Goal: Task Accomplishment & Management: Use online tool/utility

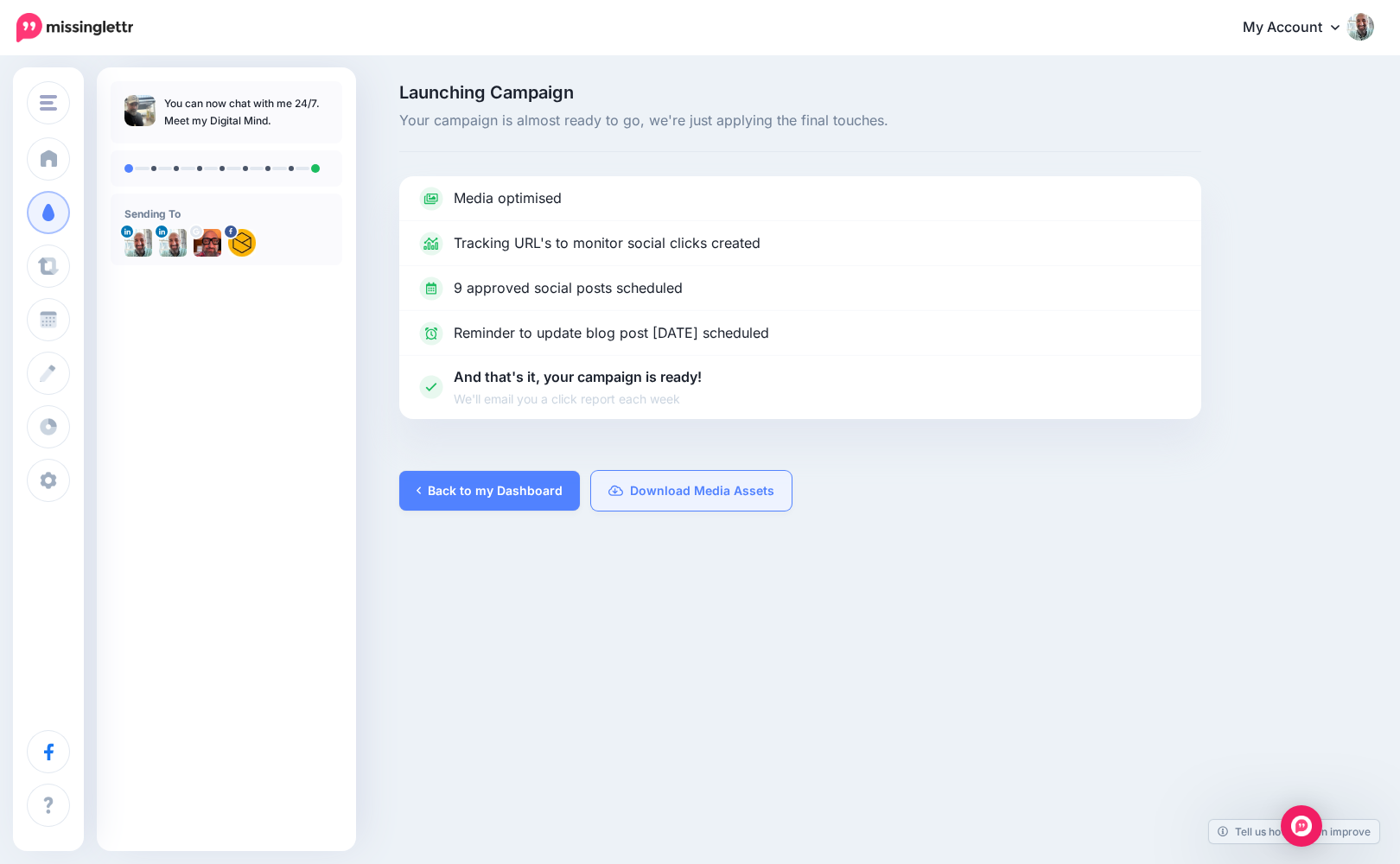
click at [591, 484] on link "Download Media Assets" at bounding box center [691, 490] width 201 height 40
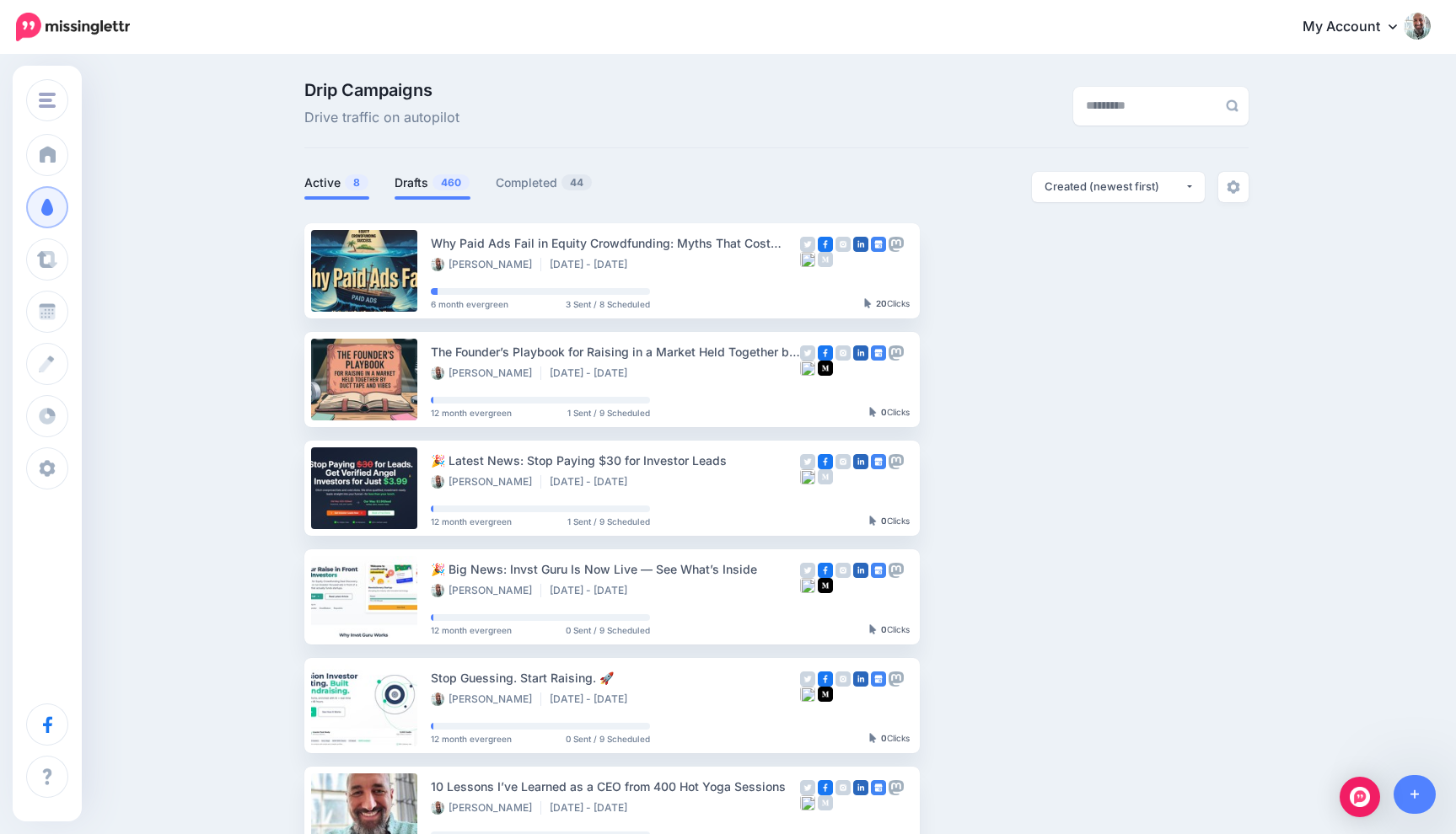
click at [428, 187] on link "Drafts 460" at bounding box center [433, 183] width 76 height 20
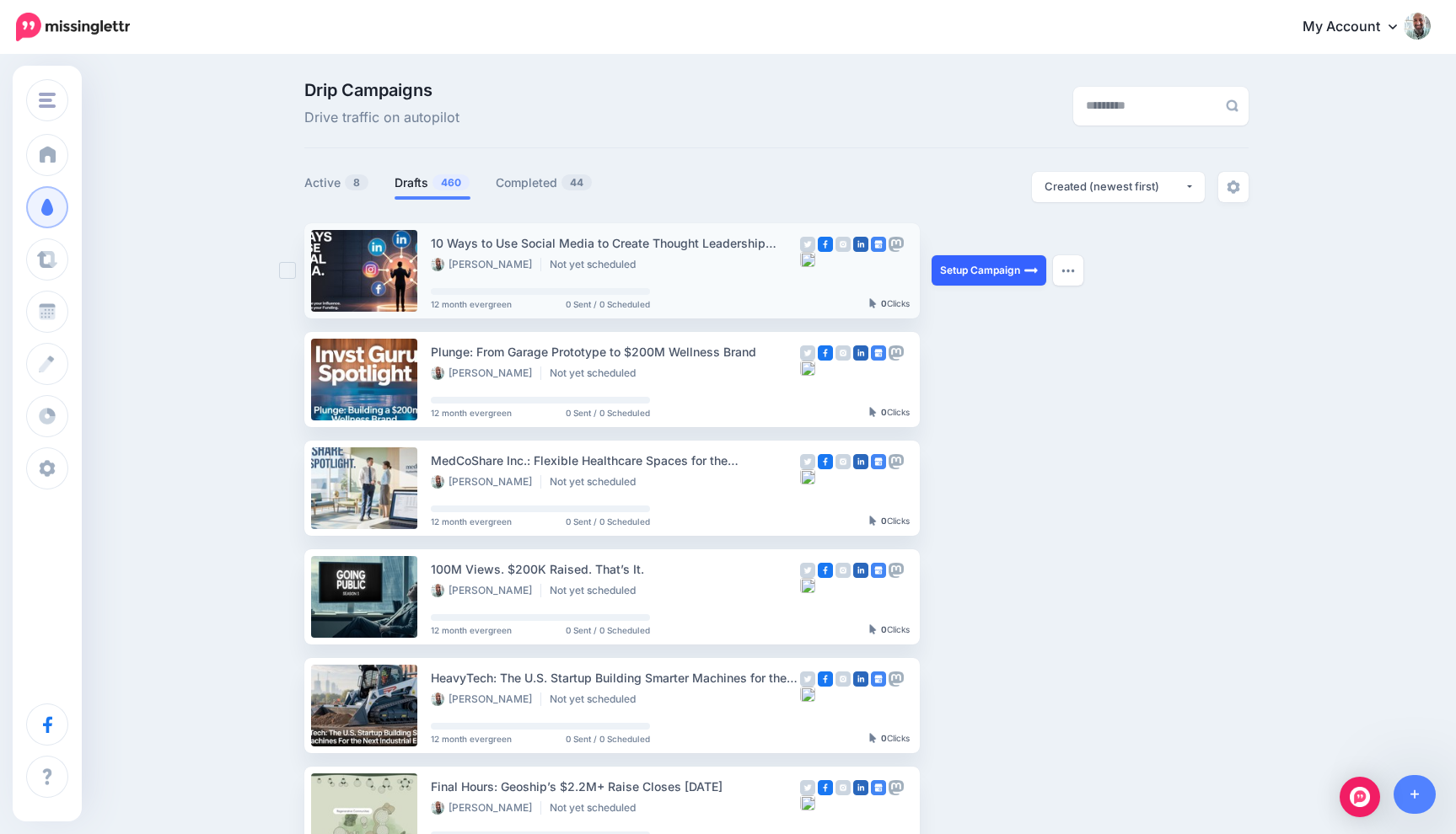
click at [973, 262] on link "Setup Campaign" at bounding box center [989, 271] width 115 height 31
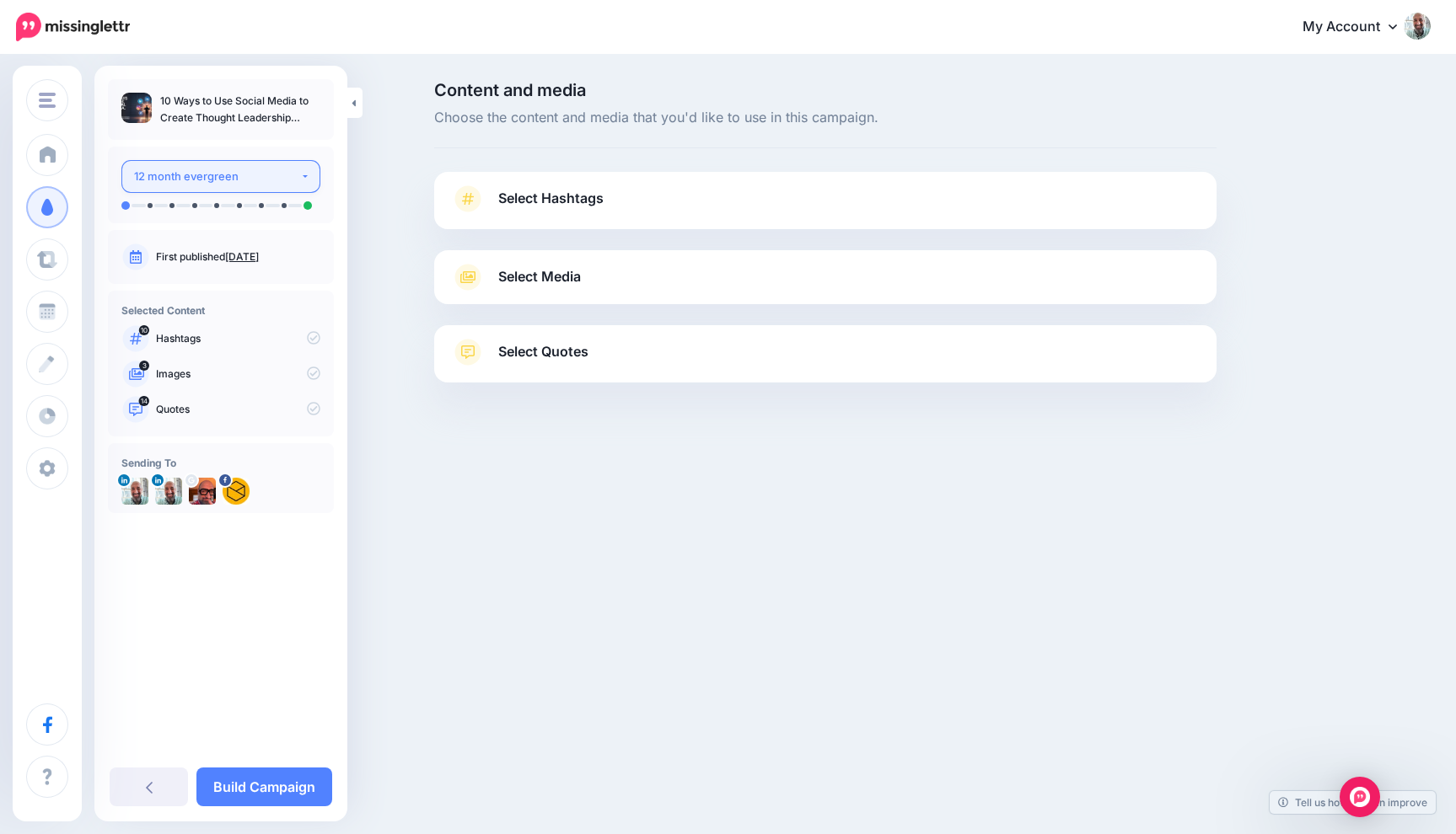
click at [279, 175] on div "12 month evergreen" at bounding box center [217, 176] width 166 height 19
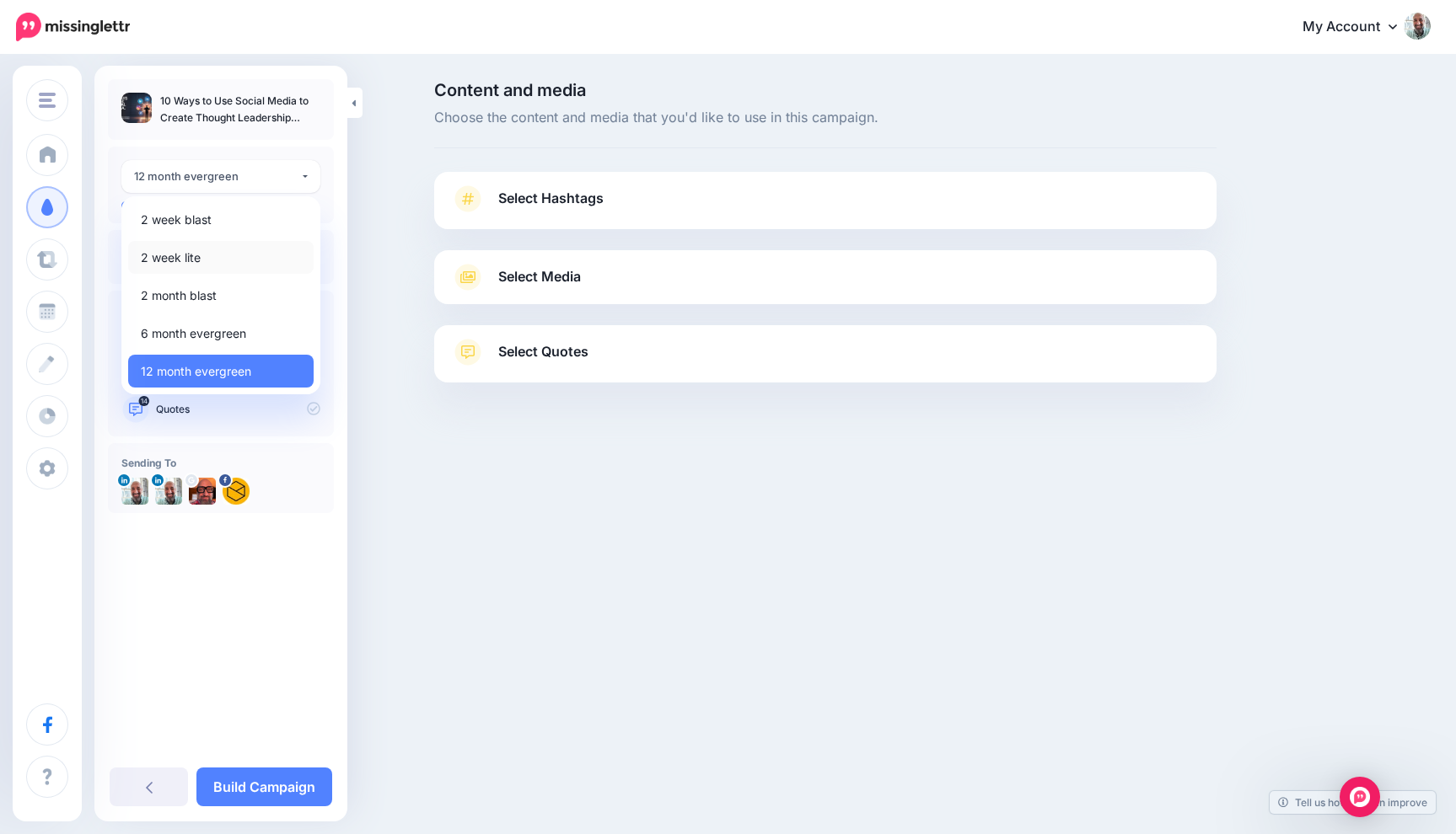
click at [201, 261] on link "2 week lite" at bounding box center [221, 258] width 185 height 33
select select "******"
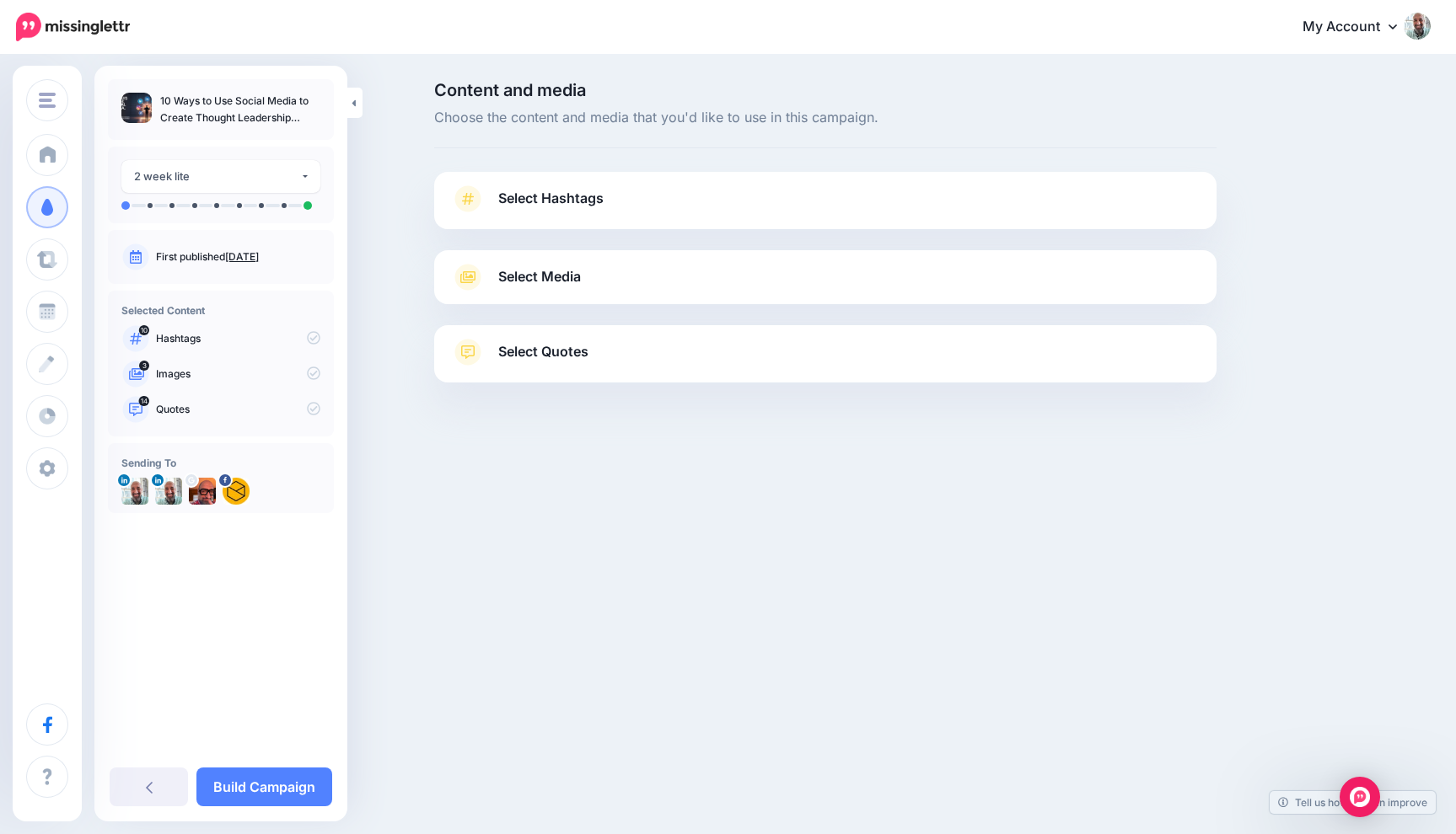
click at [665, 212] on link "Select Hashtags" at bounding box center [825, 207] width 748 height 44
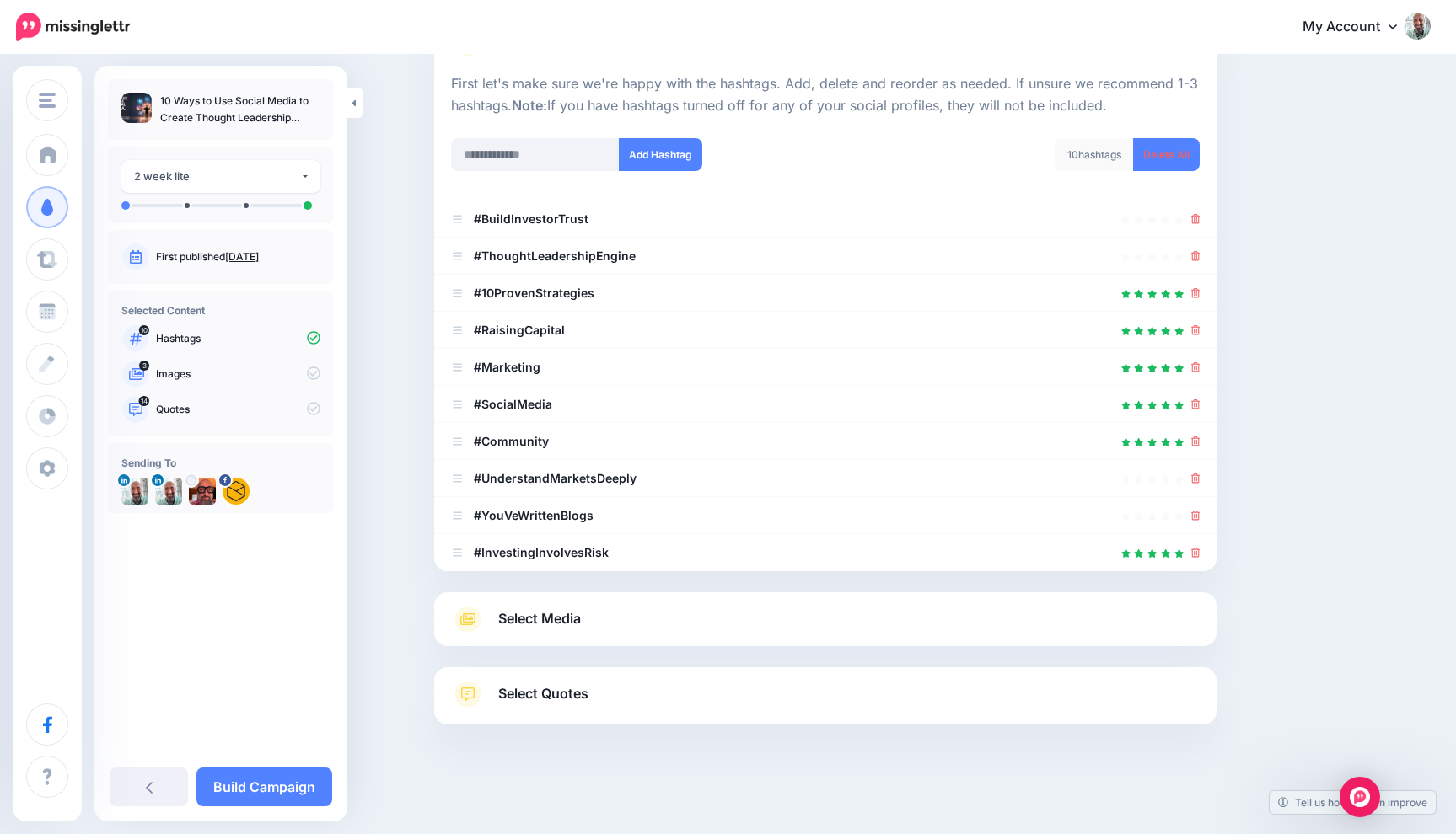
click at [599, 614] on link "Select Media" at bounding box center [825, 620] width 748 height 27
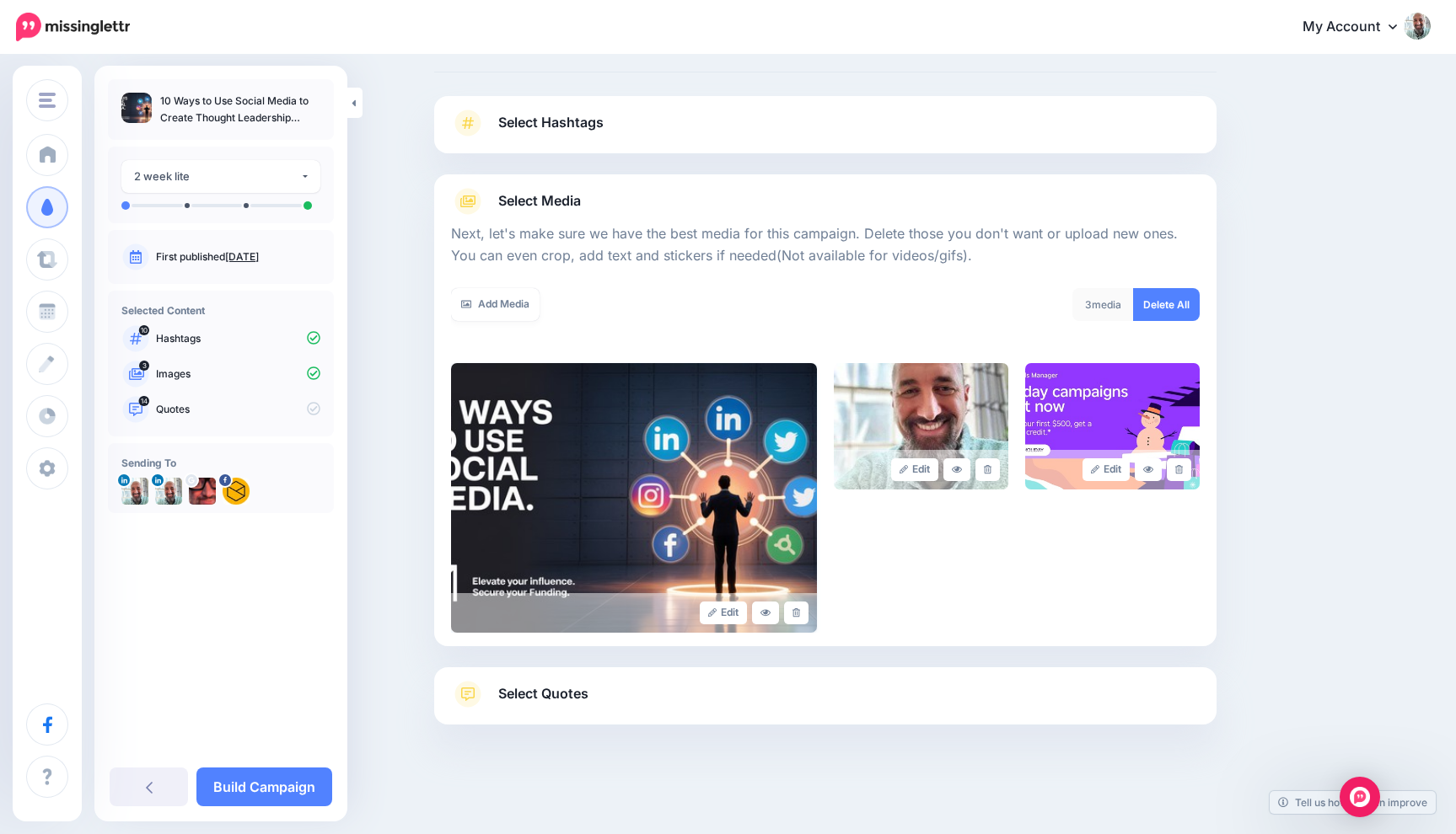
scroll to position [76, 0]
click at [1177, 470] on icon at bounding box center [1179, 470] width 7 height 9
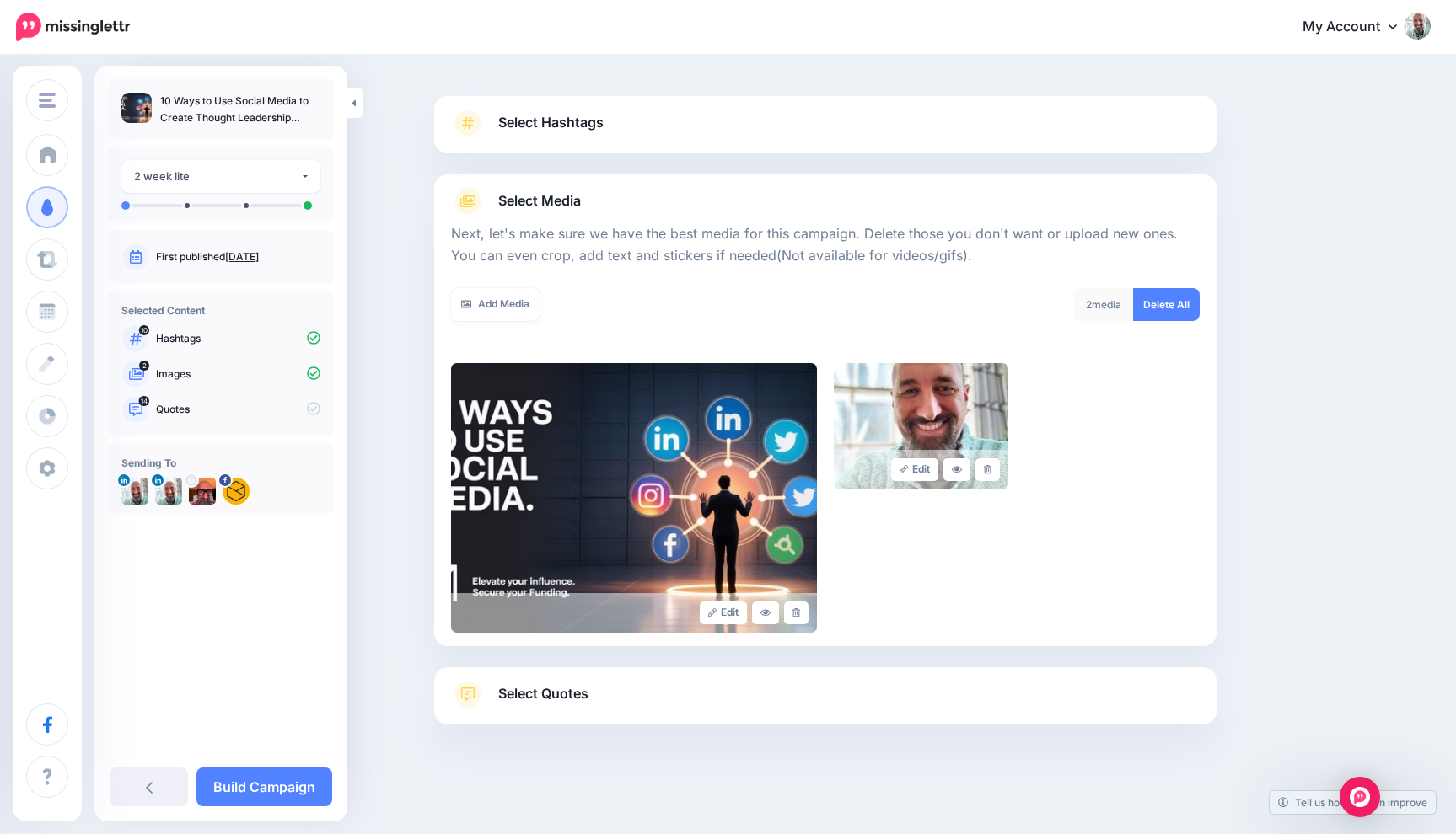
click at [547, 689] on span "Select Quotes" at bounding box center [543, 694] width 90 height 23
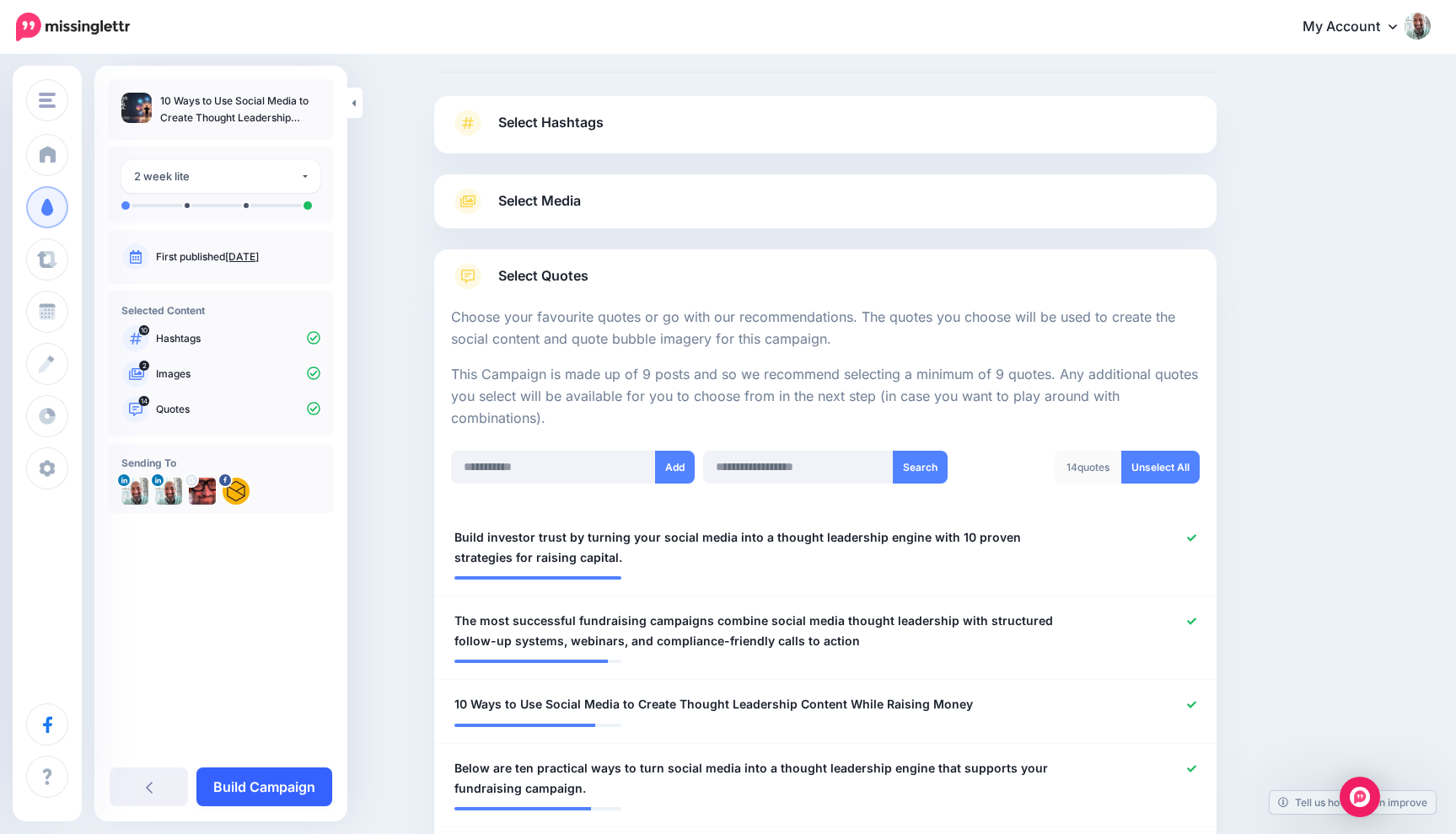
click at [280, 781] on link "Build Campaign" at bounding box center [264, 787] width 136 height 39
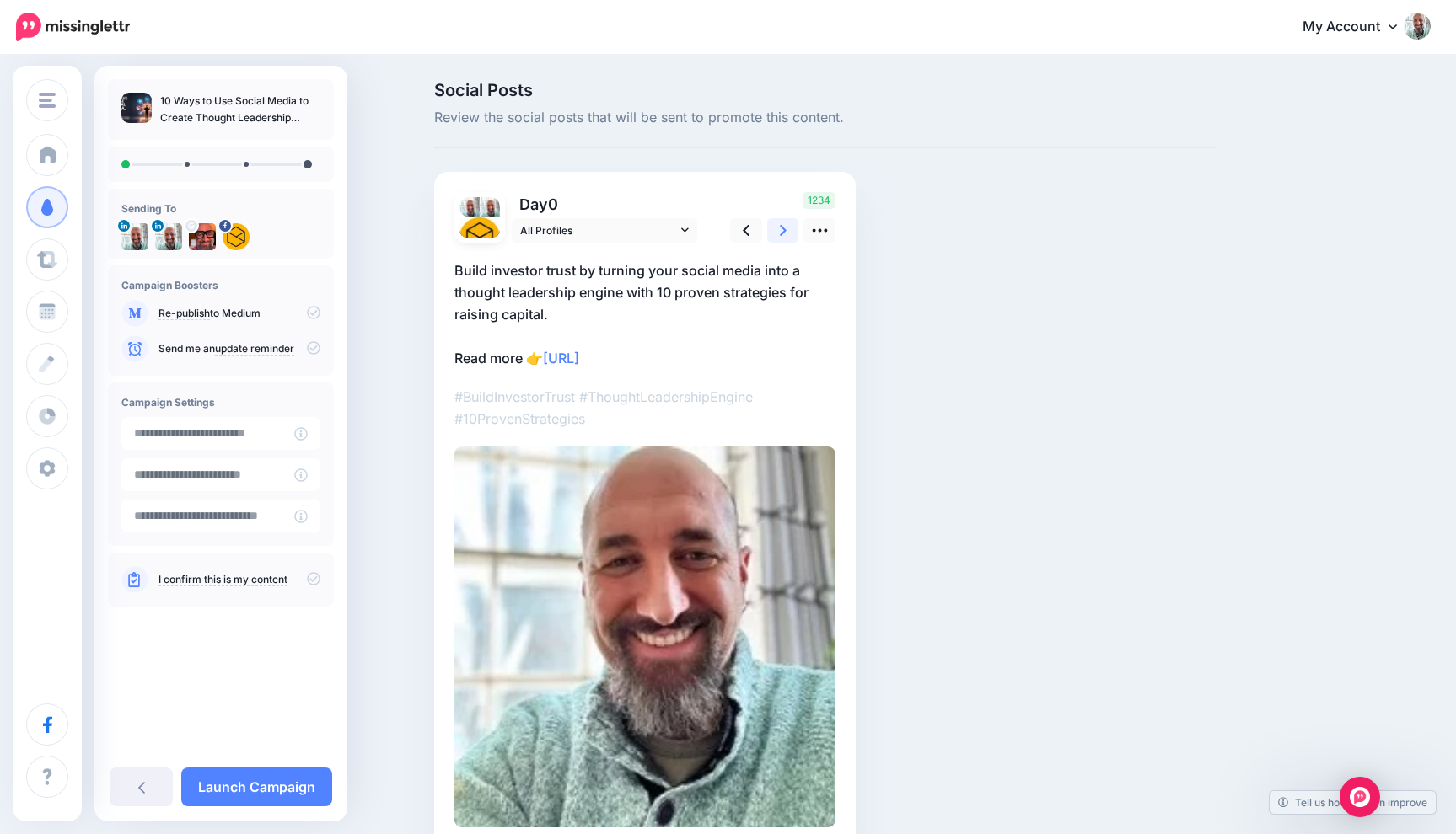
click at [785, 234] on icon at bounding box center [783, 230] width 6 height 18
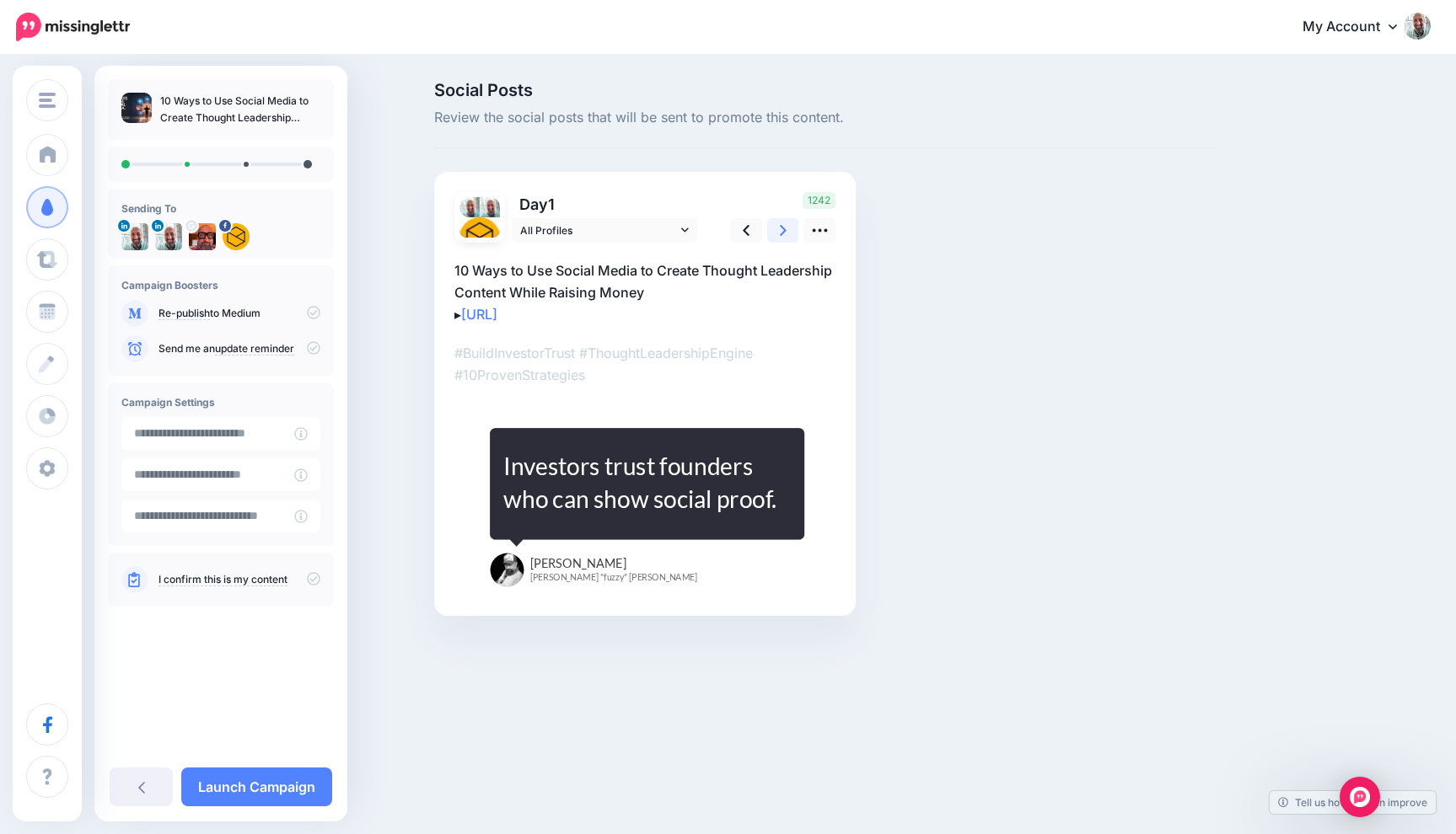
click at [785, 234] on icon at bounding box center [783, 230] width 6 height 18
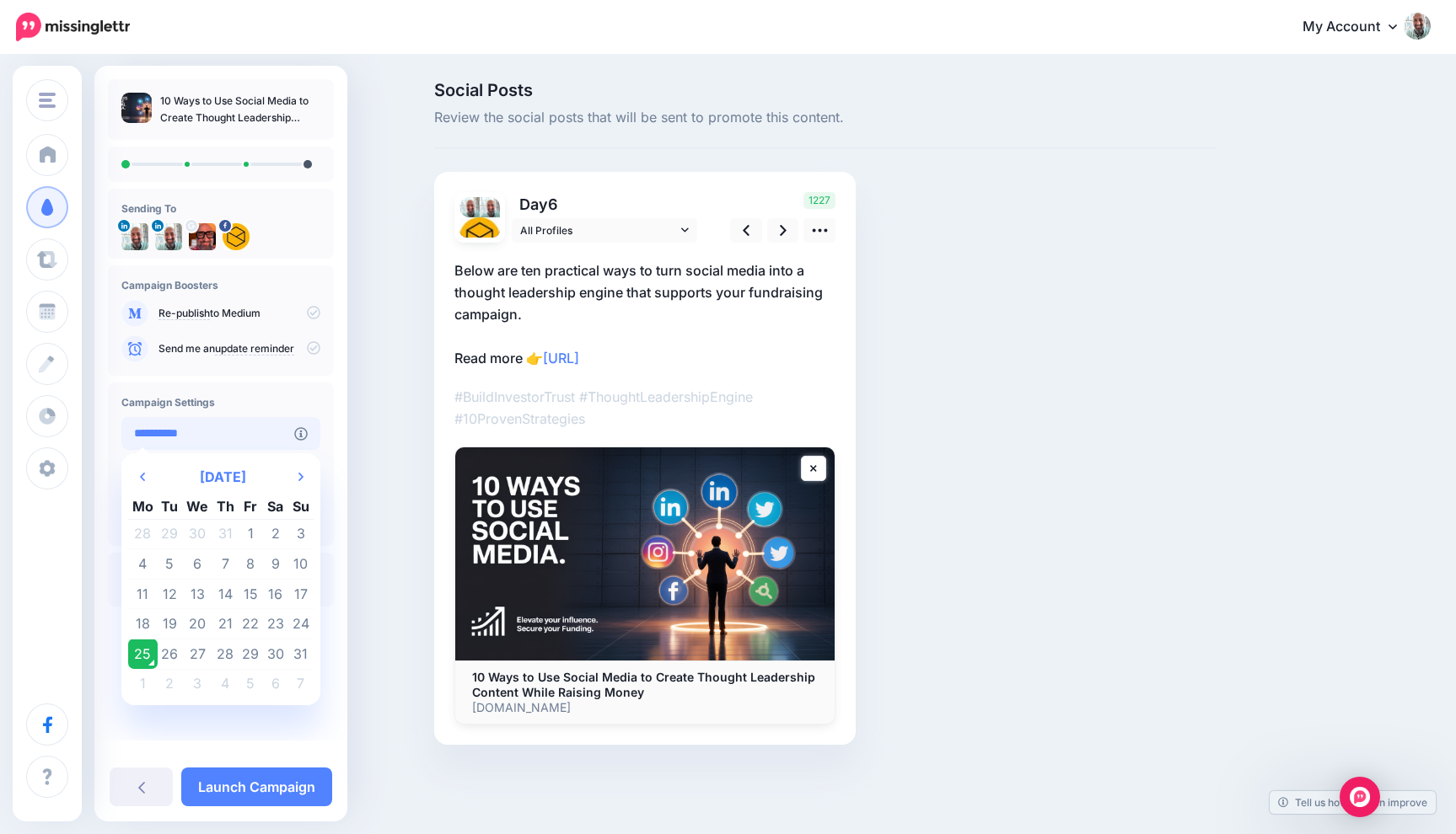
click at [208, 447] on input "**********" at bounding box center [207, 434] width 173 height 33
click at [303, 660] on td "31" at bounding box center [301, 654] width 25 height 31
type input "**********"
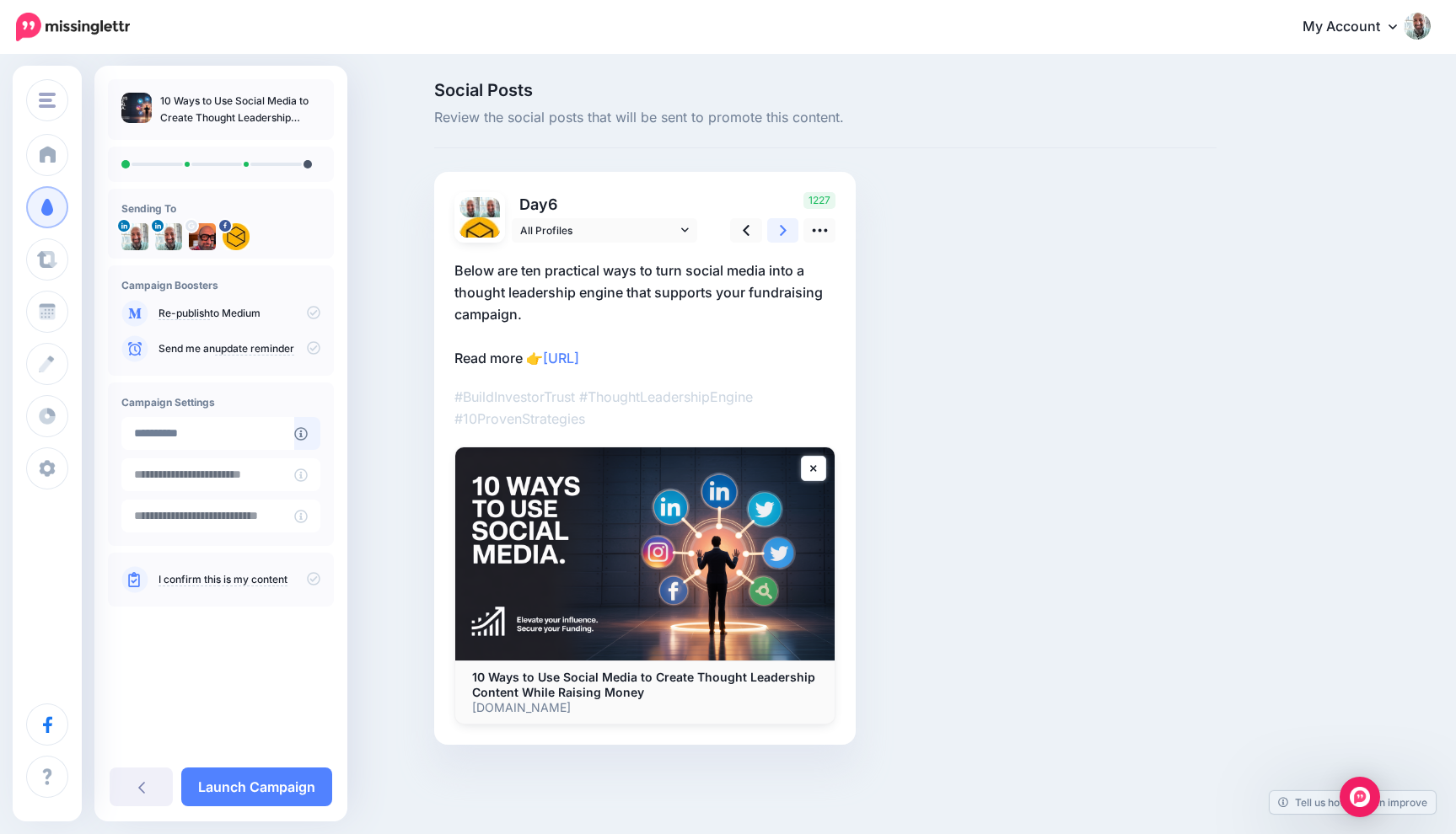
click at [788, 226] on link at bounding box center [783, 230] width 32 height 24
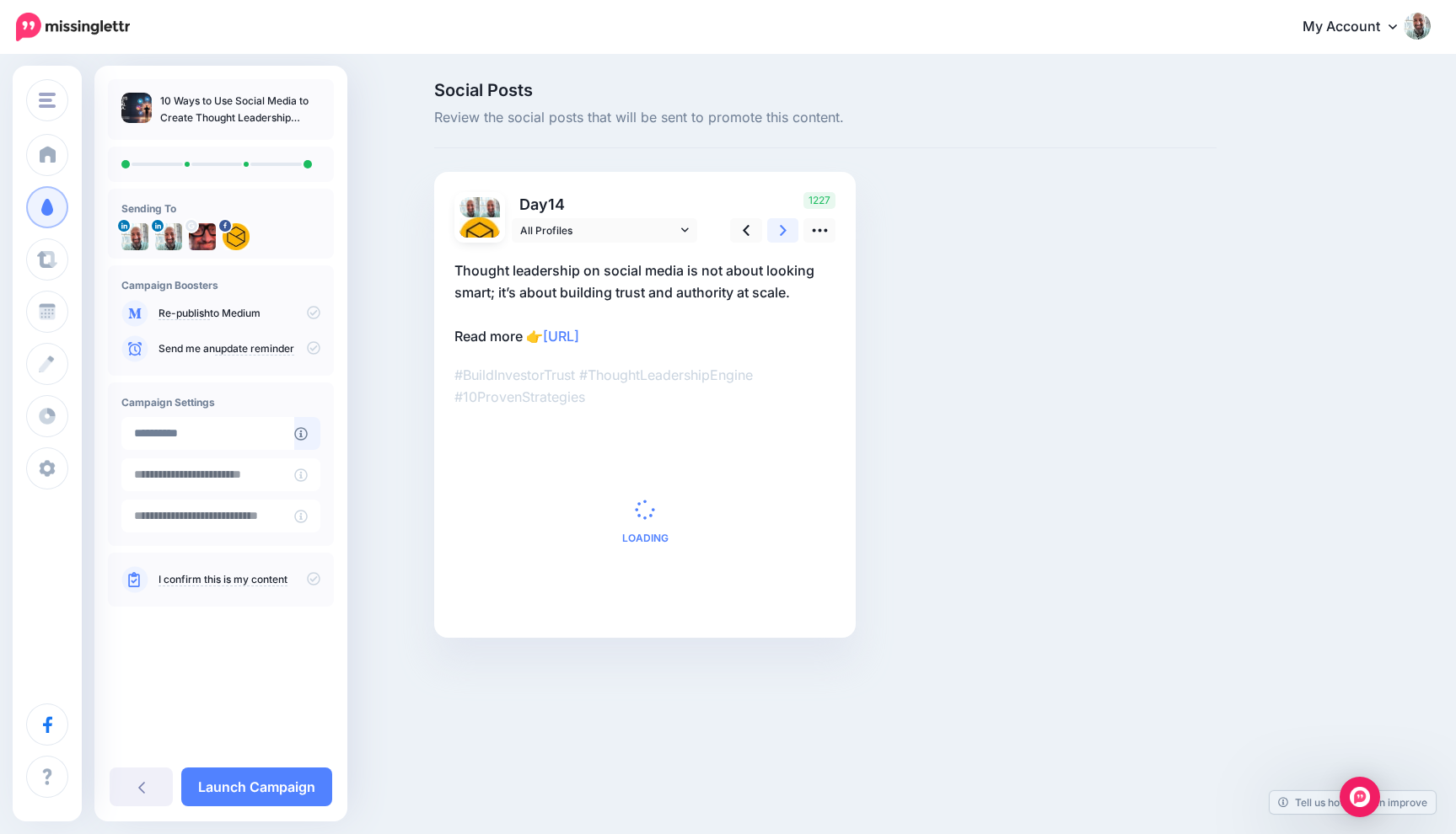
click at [788, 226] on link at bounding box center [783, 230] width 32 height 24
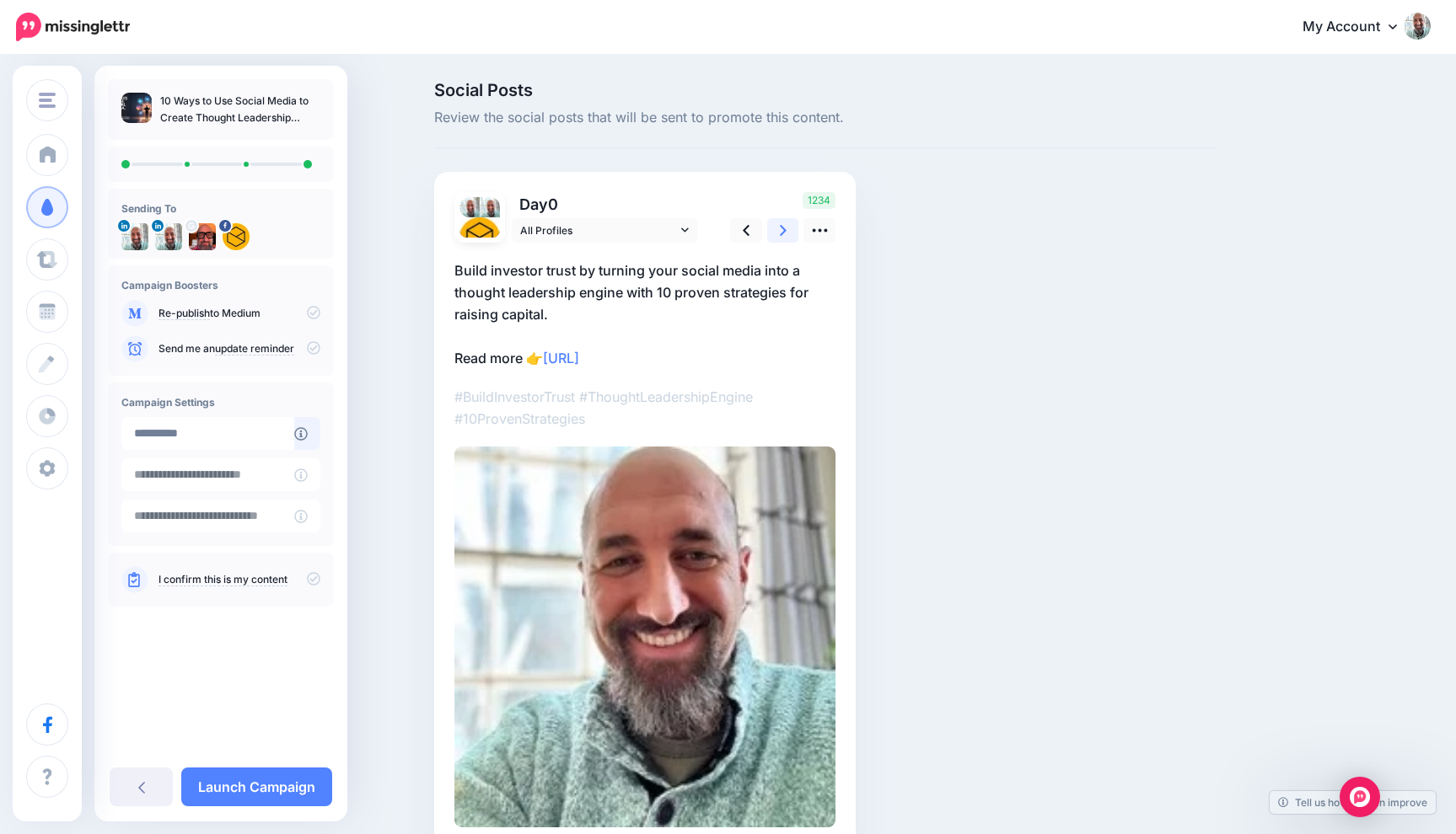
click at [788, 226] on link at bounding box center [783, 230] width 32 height 24
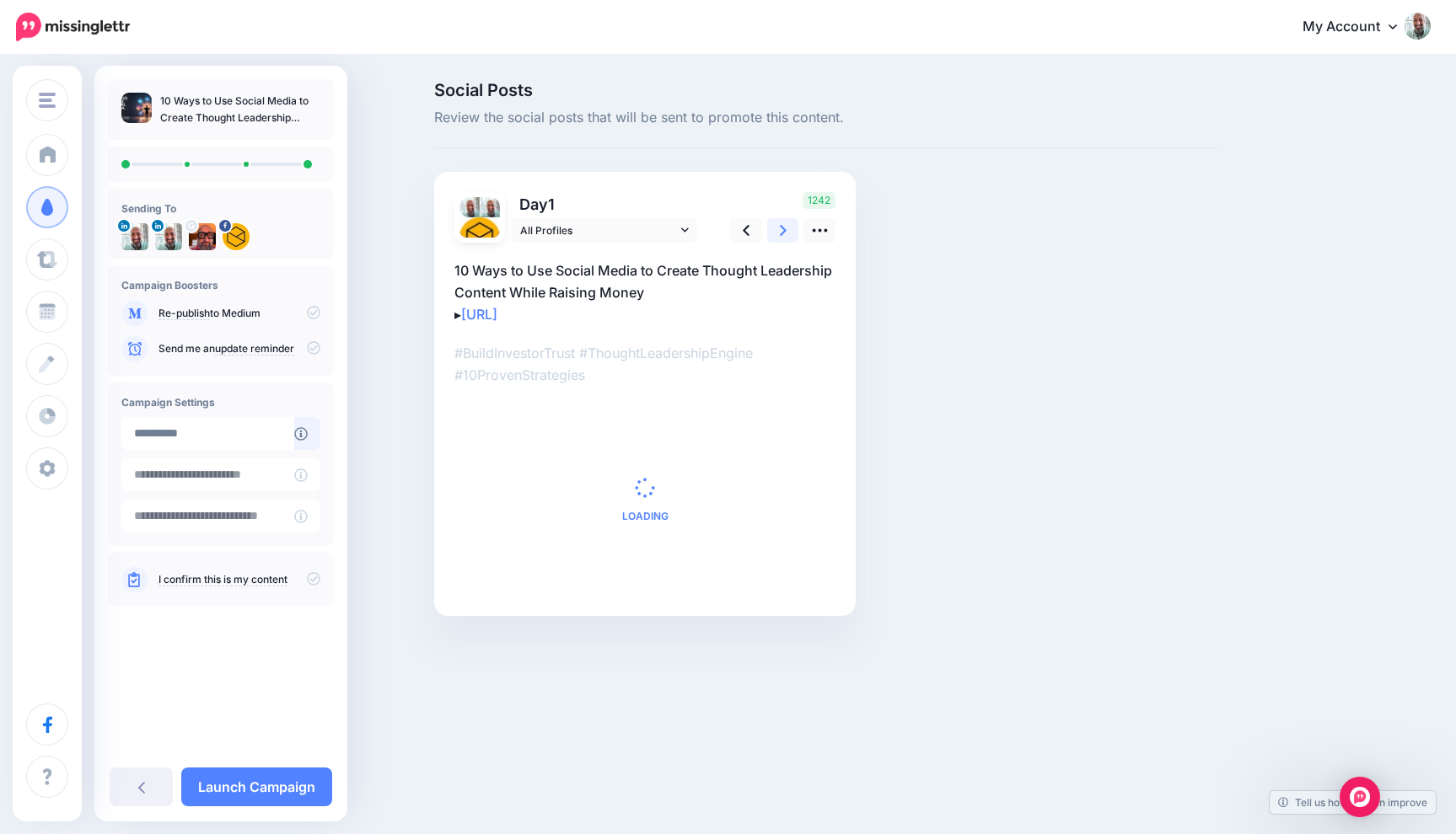
click at [788, 226] on link at bounding box center [783, 230] width 32 height 24
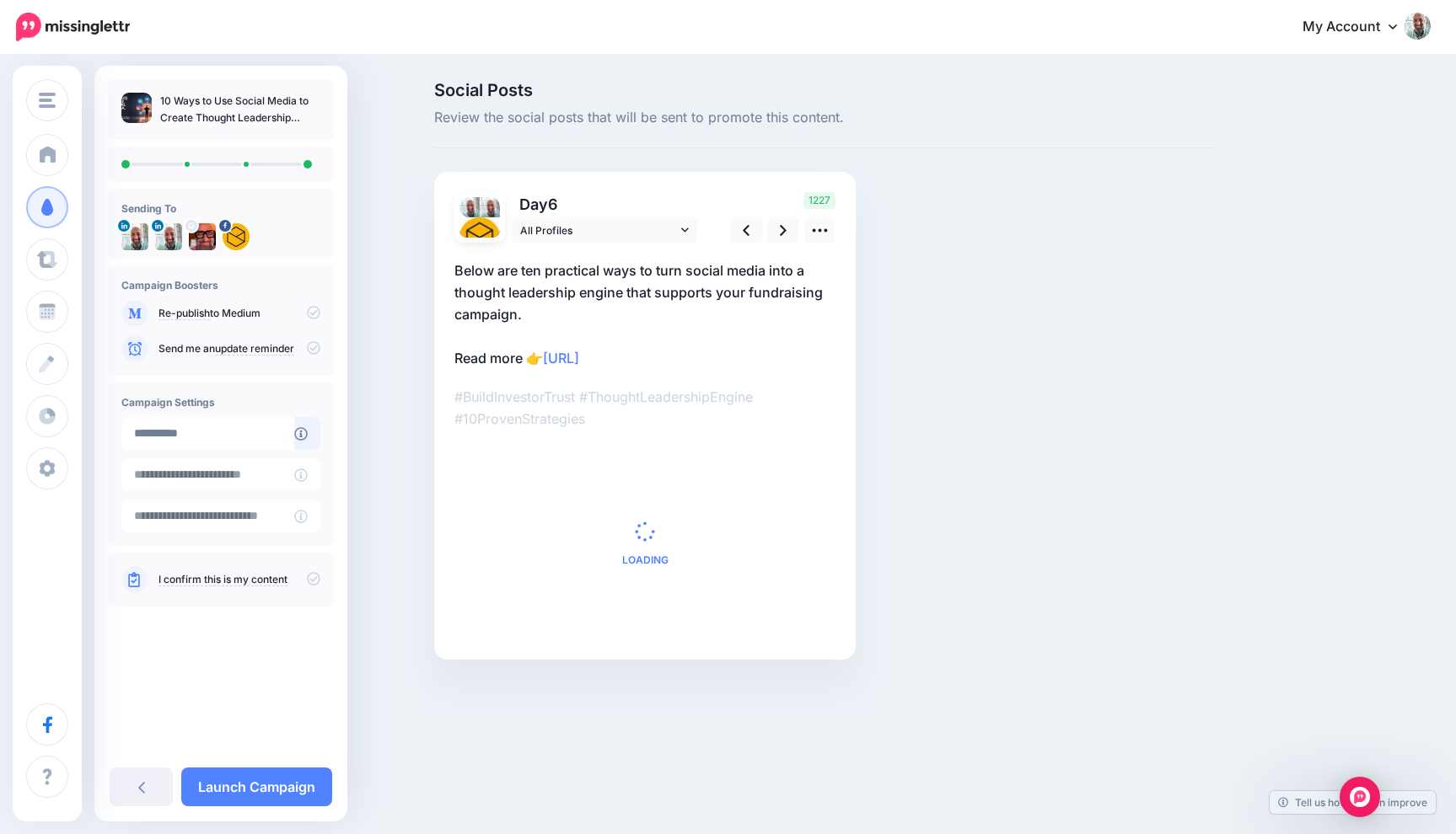
click at [315, 317] on icon at bounding box center [314, 313] width 14 height 14
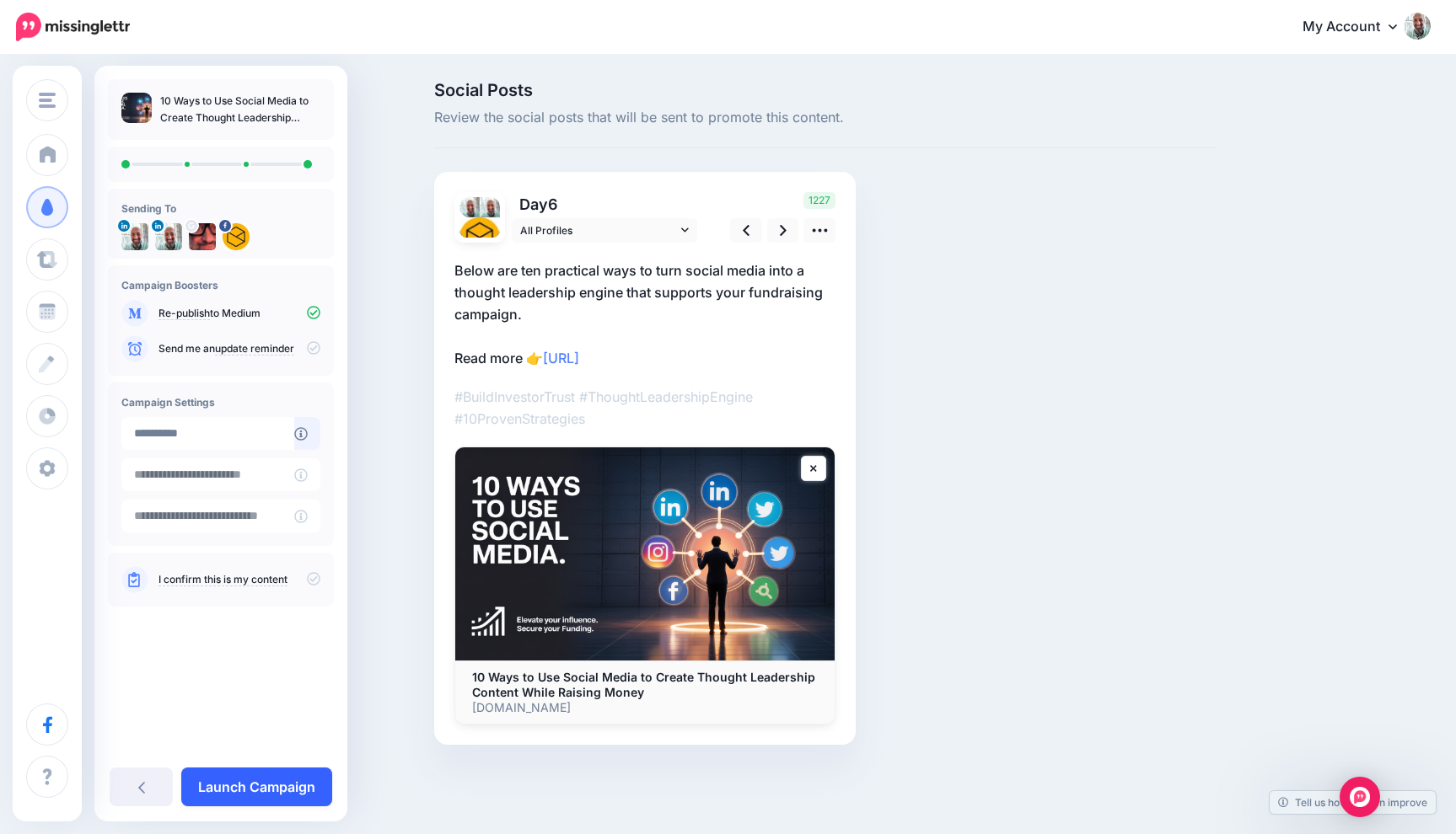
click at [260, 780] on link "Launch Campaign" at bounding box center [257, 787] width 151 height 39
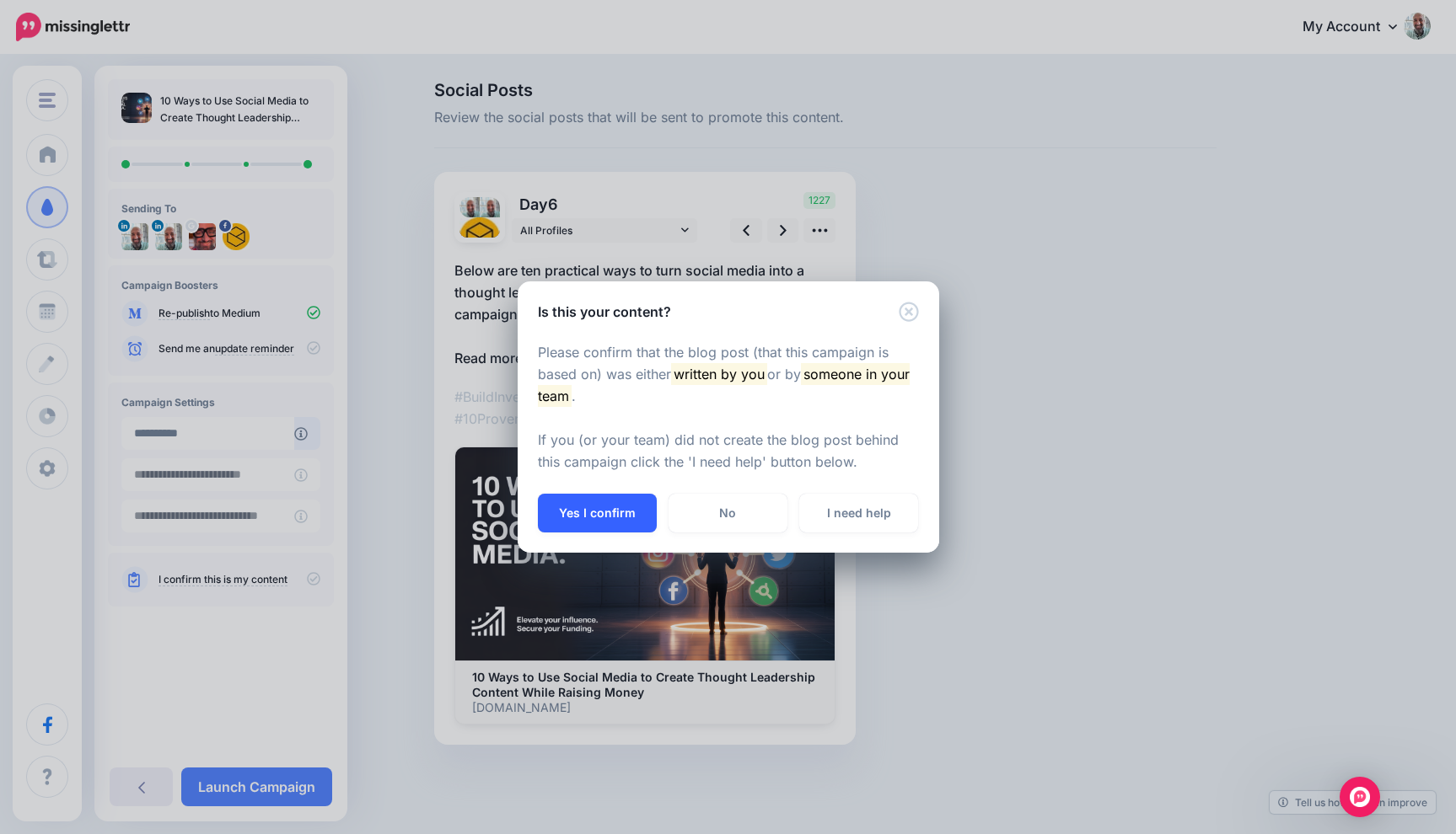
click at [606, 524] on button "Yes I confirm" at bounding box center [597, 513] width 119 height 39
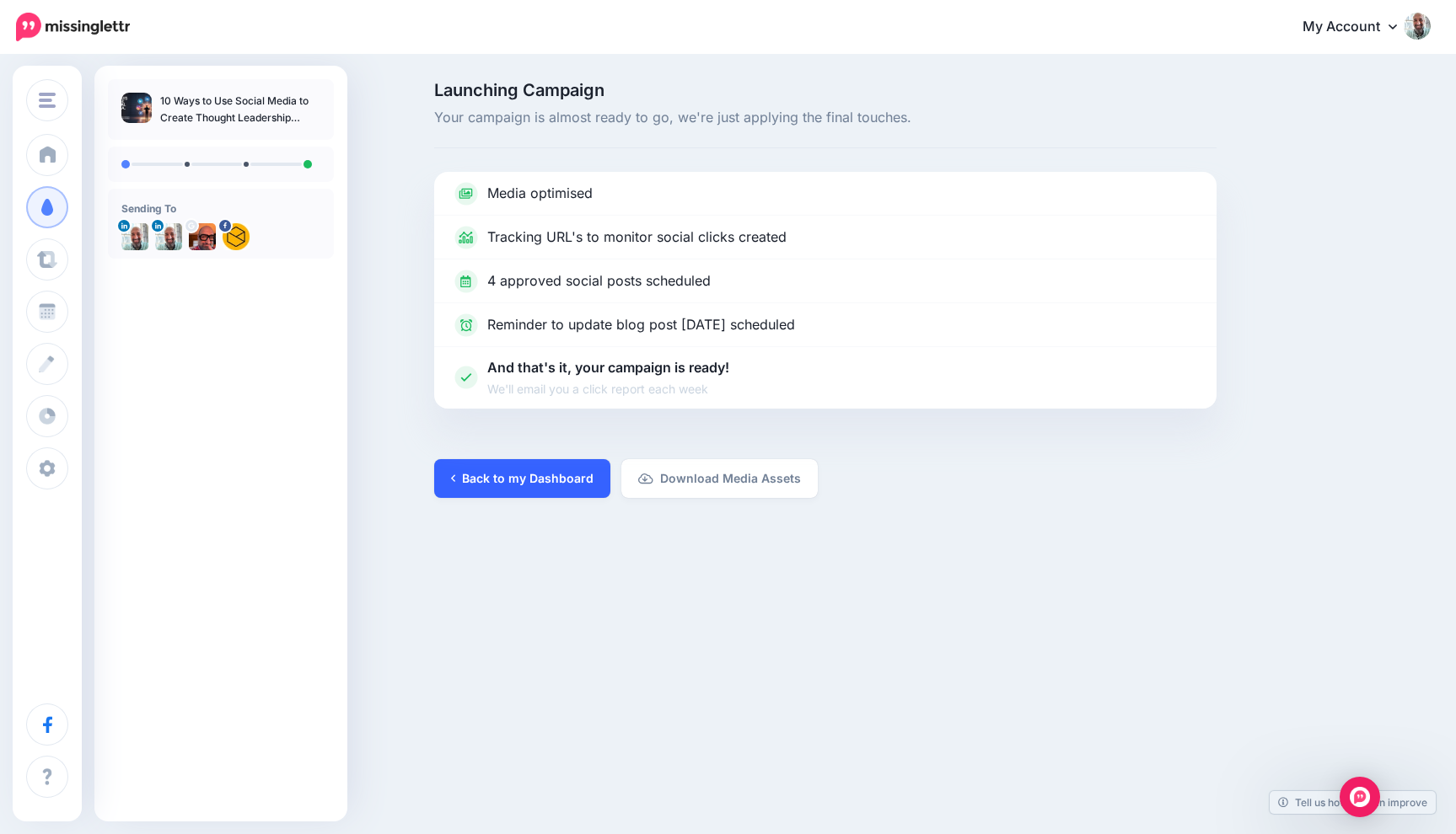
click at [524, 470] on link "Back to my Dashboard" at bounding box center [521, 478] width 176 height 39
click at [521, 473] on link "Back to my Dashboard" at bounding box center [521, 478] width 176 height 39
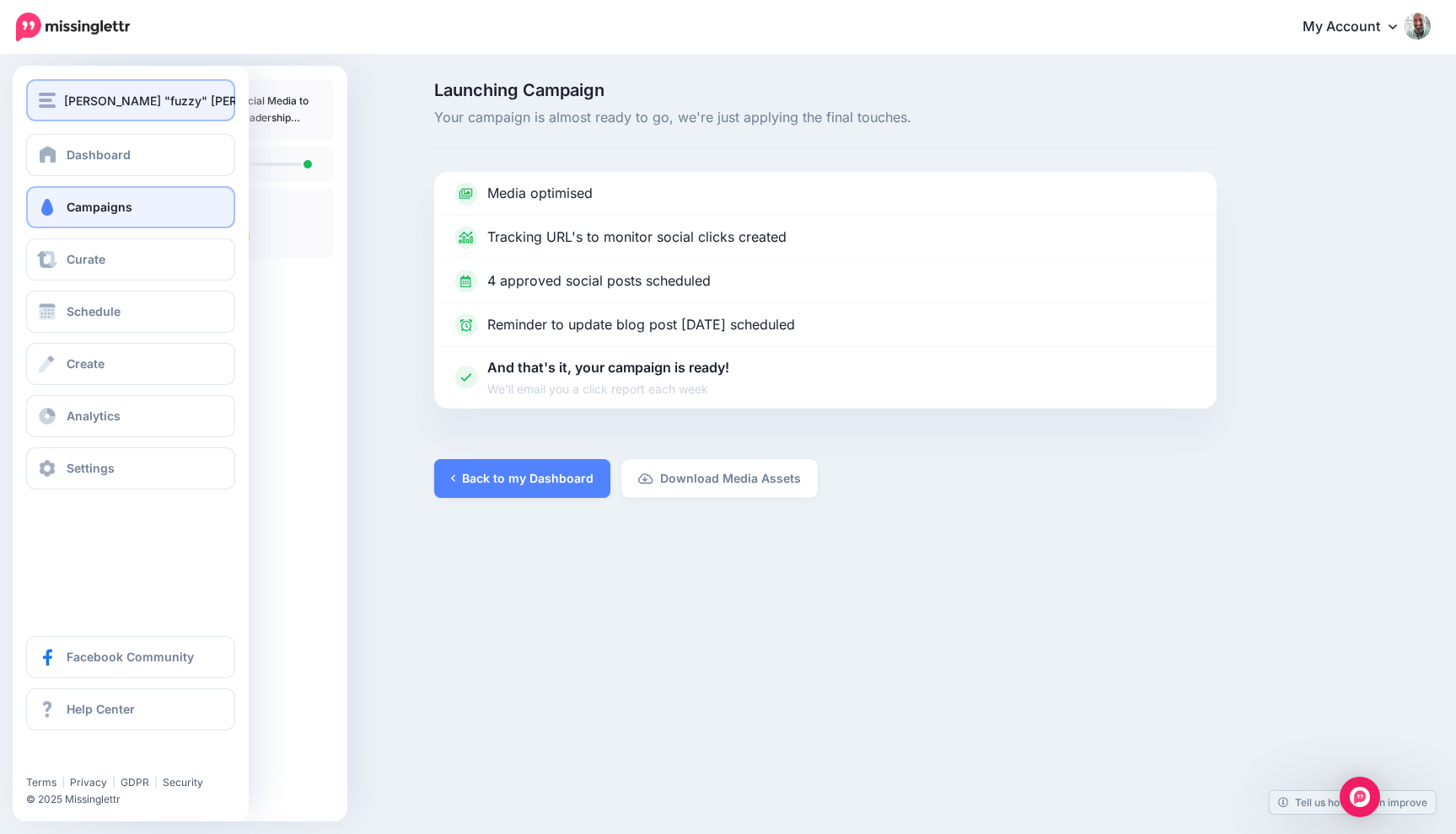
click at [33, 94] on button "[PERSON_NAME] "fuzzy" [PERSON_NAME]" at bounding box center [130, 100] width 209 height 42
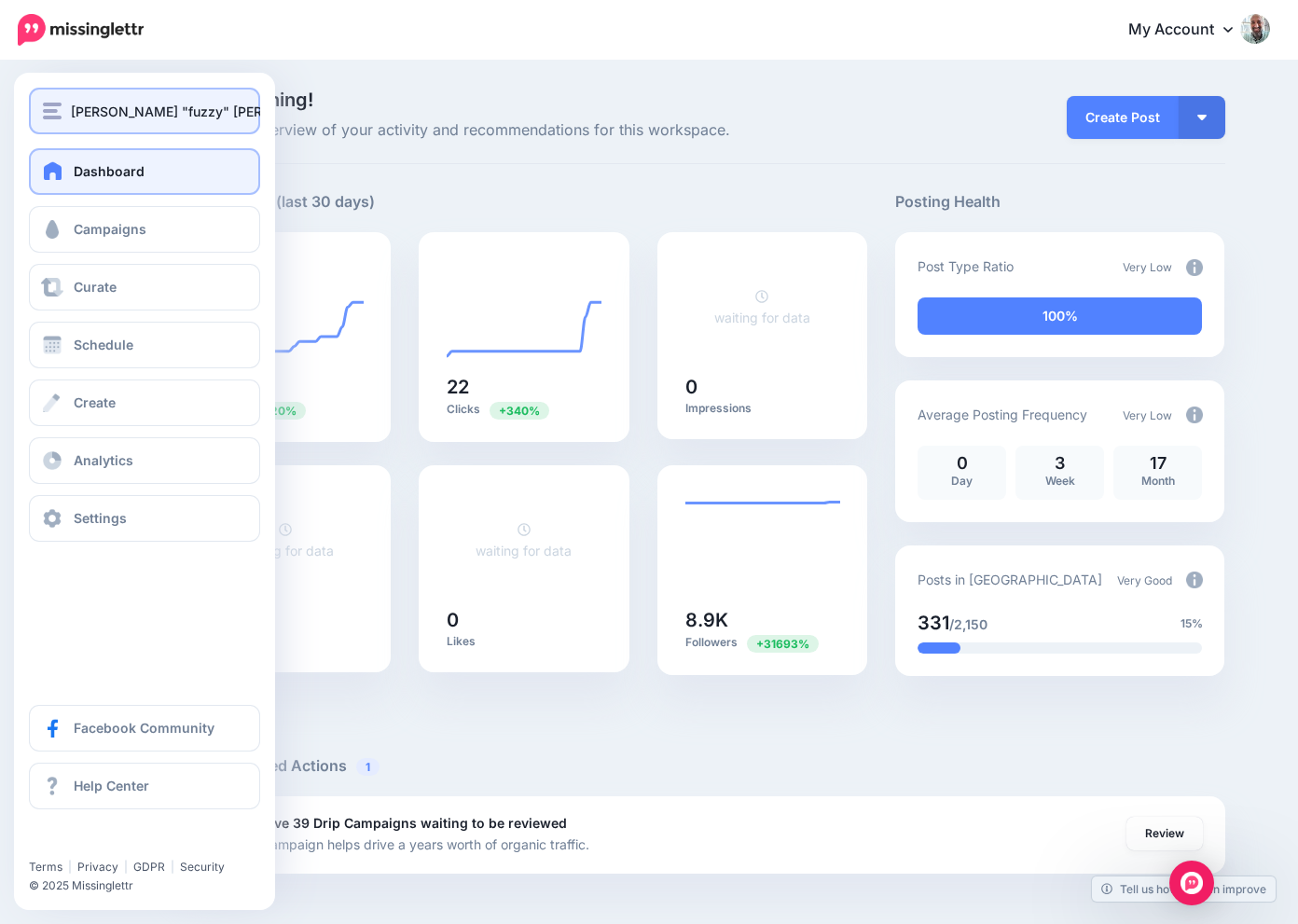
click at [51, 118] on img "button" at bounding box center [52, 111] width 19 height 17
click at [41, 111] on button "[PERSON_NAME] "fuzzy" [PERSON_NAME]" at bounding box center [144, 111] width 231 height 47
click at [123, 116] on span "[PERSON_NAME] "fuzzy" [PERSON_NAME]" at bounding box center [206, 111] width 270 height 21
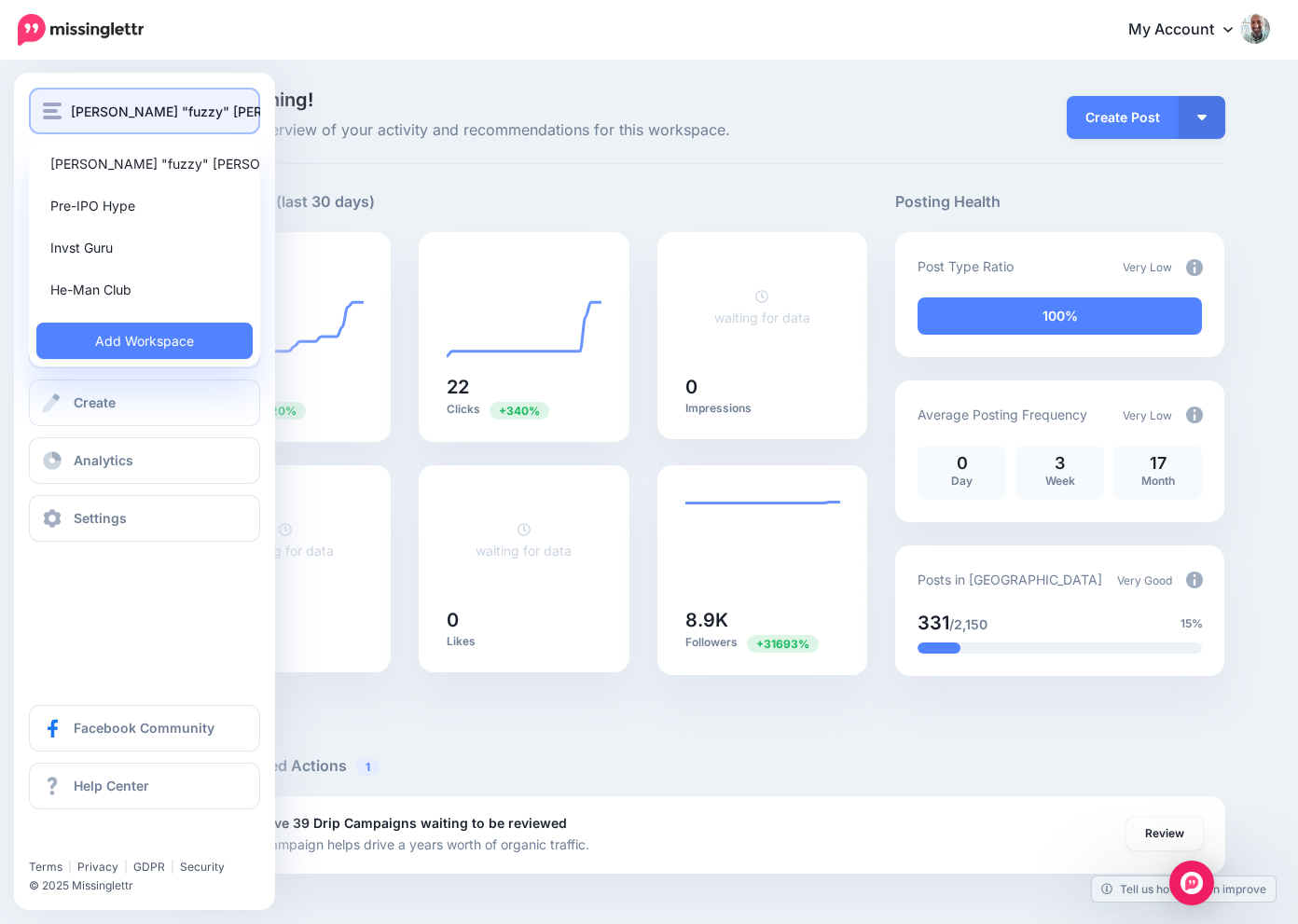
click at [123, 116] on span "[PERSON_NAME] "fuzzy" [PERSON_NAME]" at bounding box center [206, 111] width 270 height 21
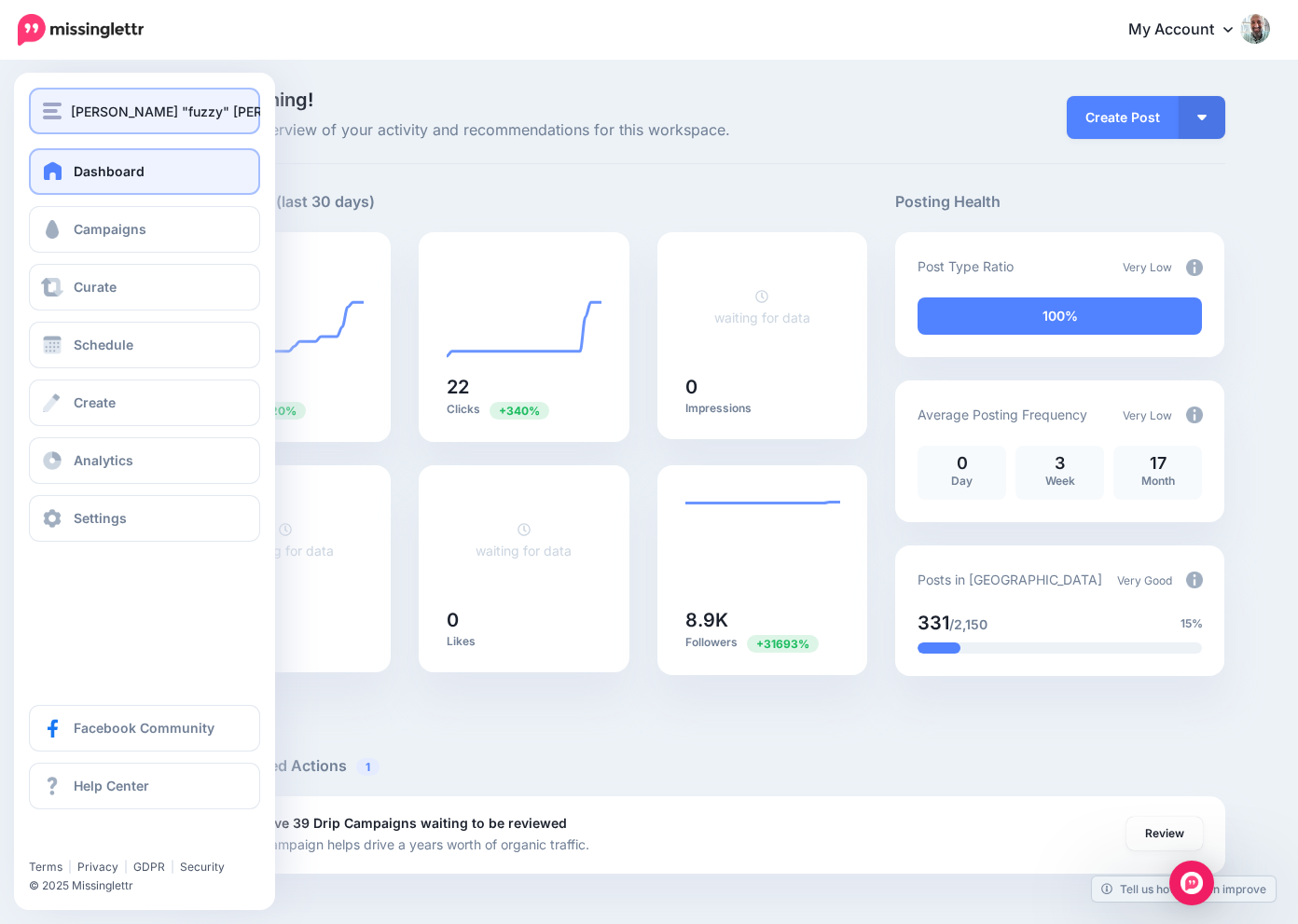
click at [132, 118] on span "[PERSON_NAME] "fuzzy" [PERSON_NAME]" at bounding box center [206, 111] width 270 height 21
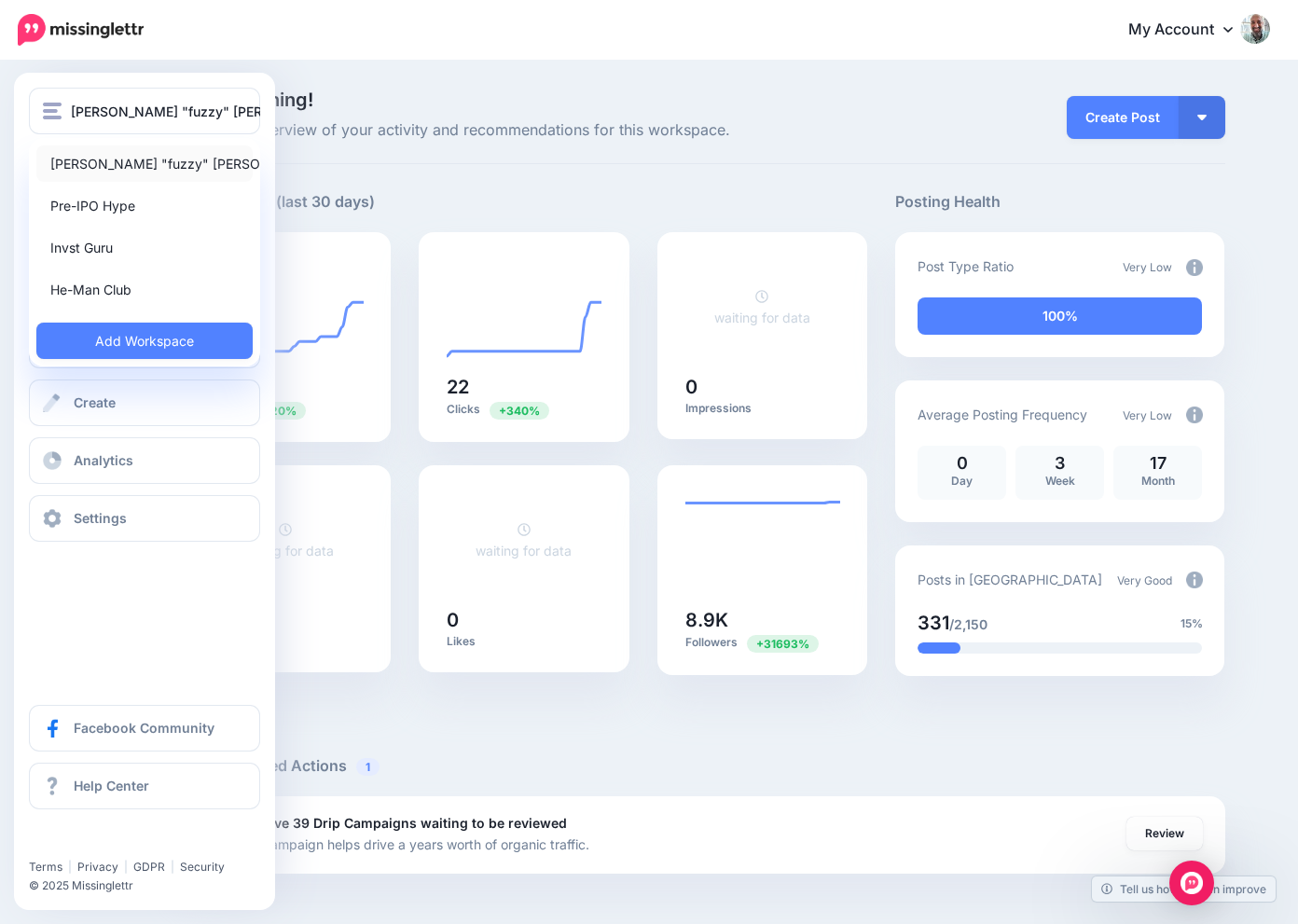
click at [108, 156] on link "[PERSON_NAME] "fuzzy" [PERSON_NAME]" at bounding box center [144, 164] width 216 height 36
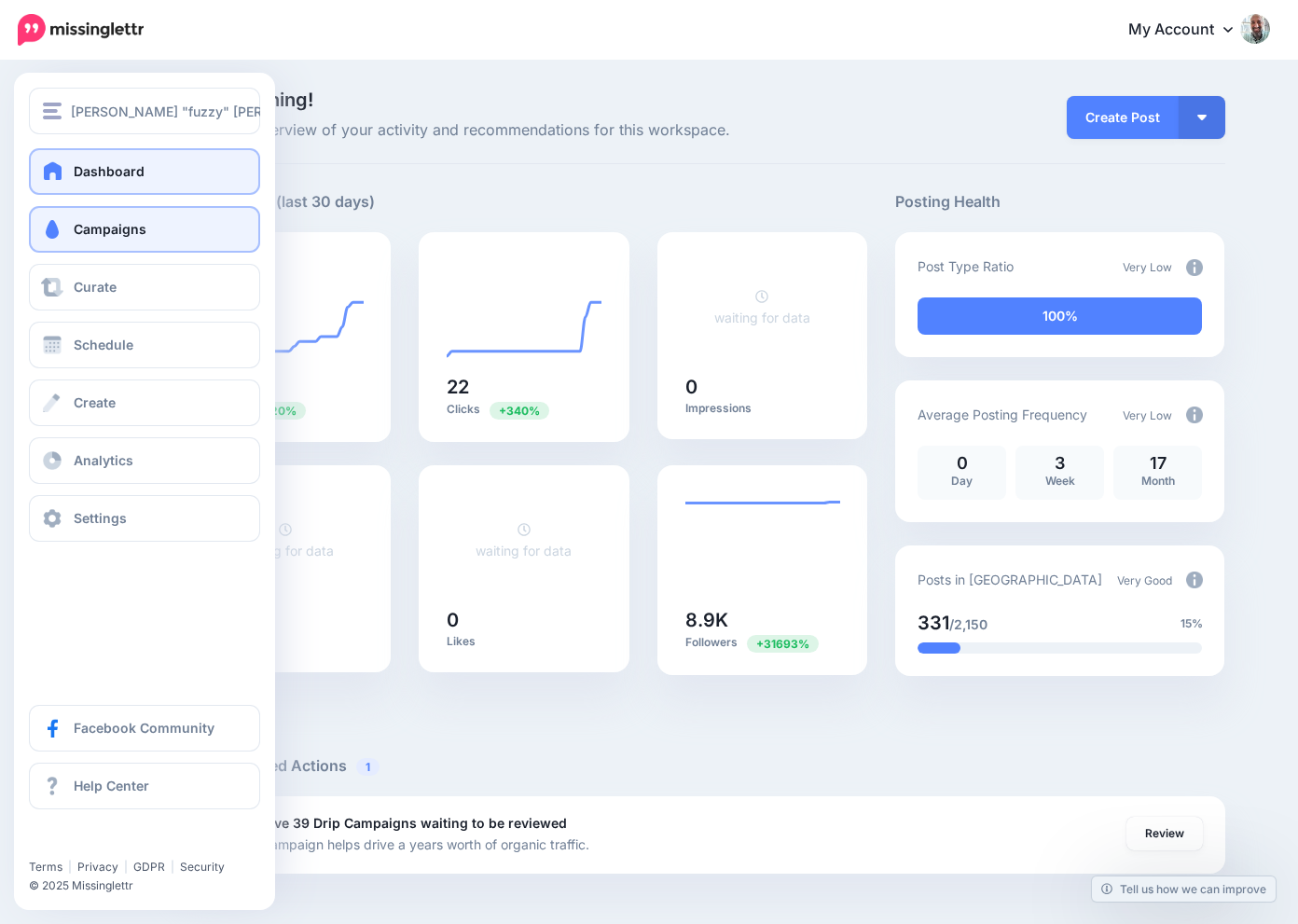
click at [63, 227] on span at bounding box center [52, 229] width 24 height 19
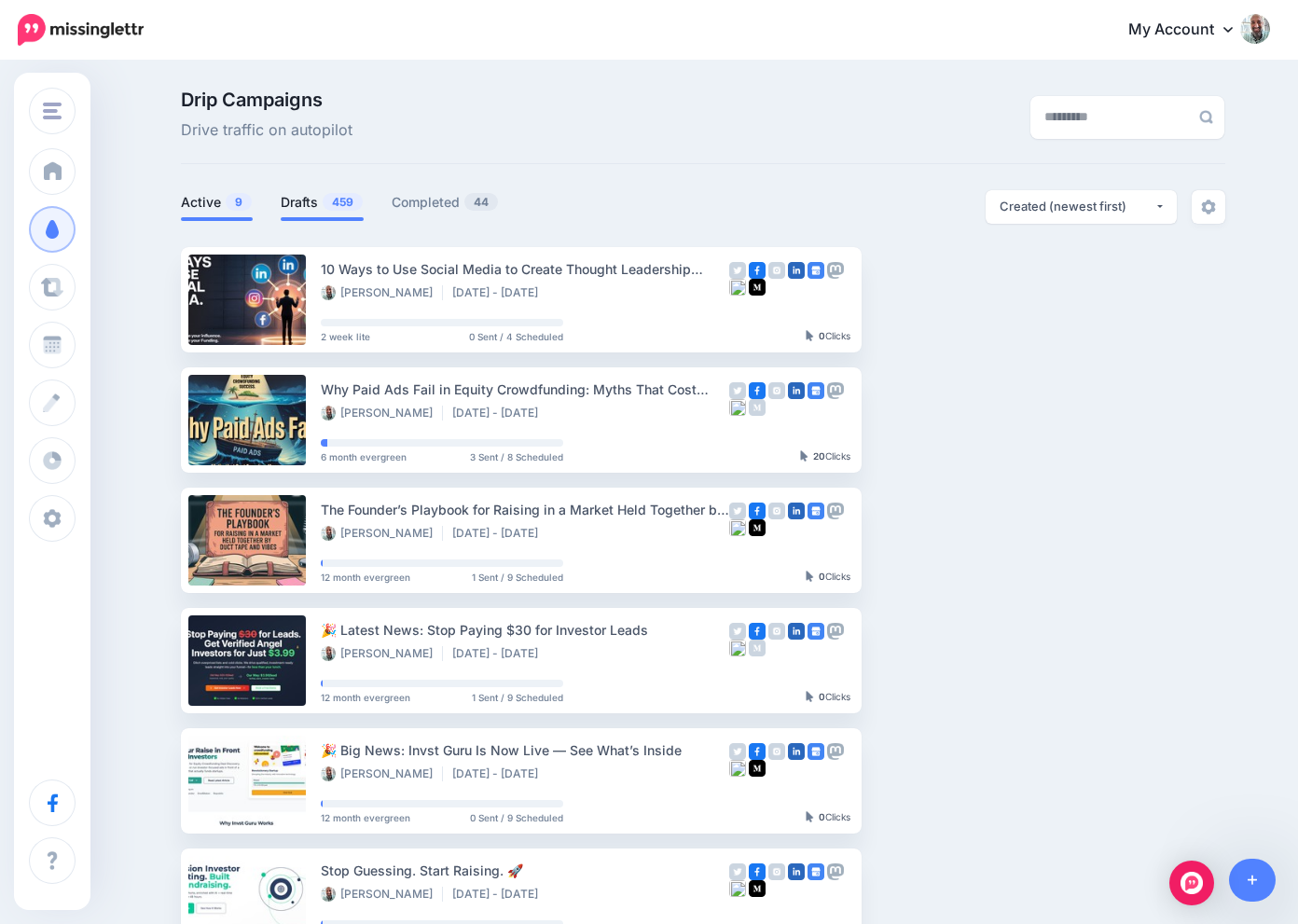
click at [317, 200] on link "Drafts 459" at bounding box center [322, 202] width 83 height 22
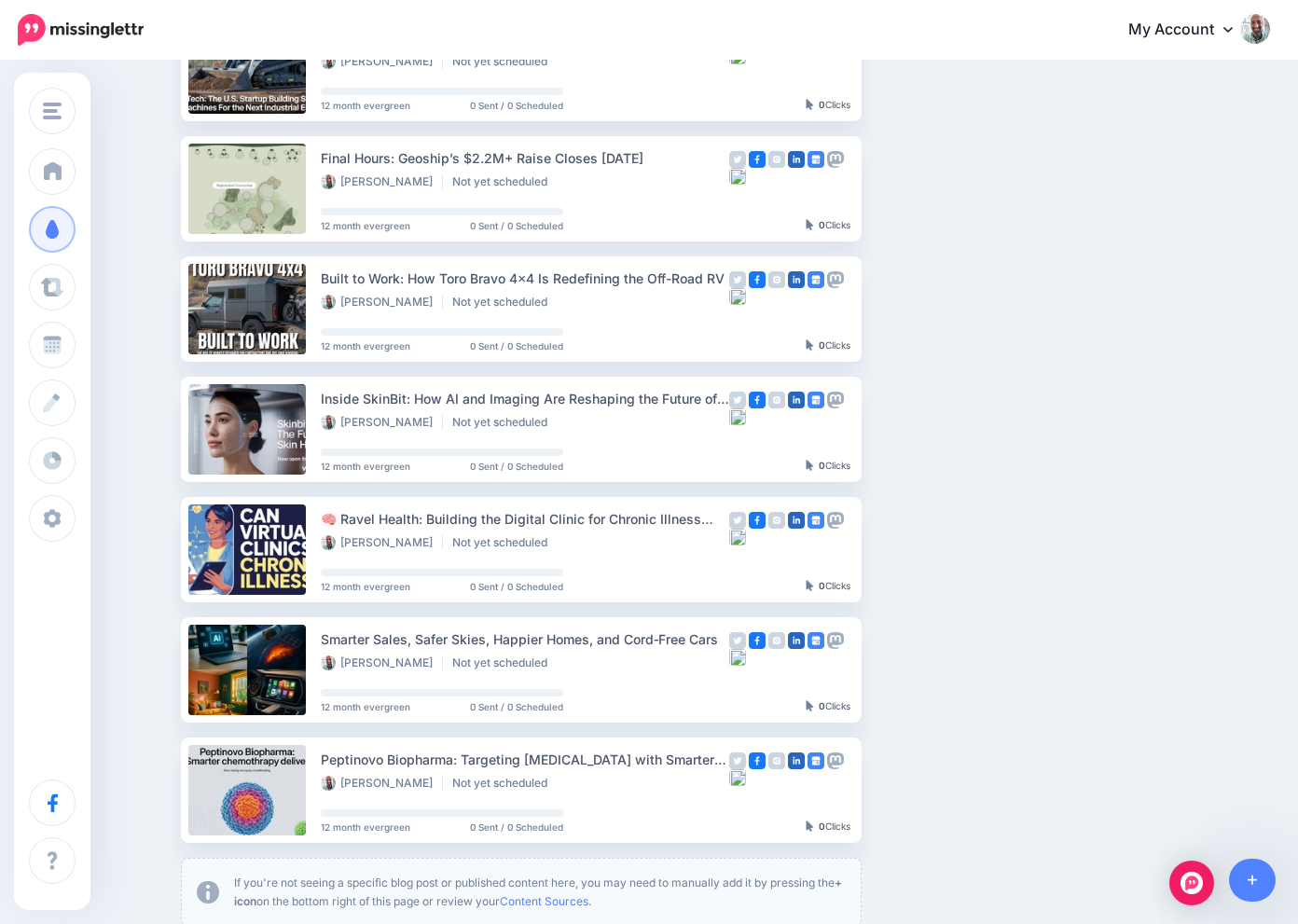
scroll to position [830, 0]
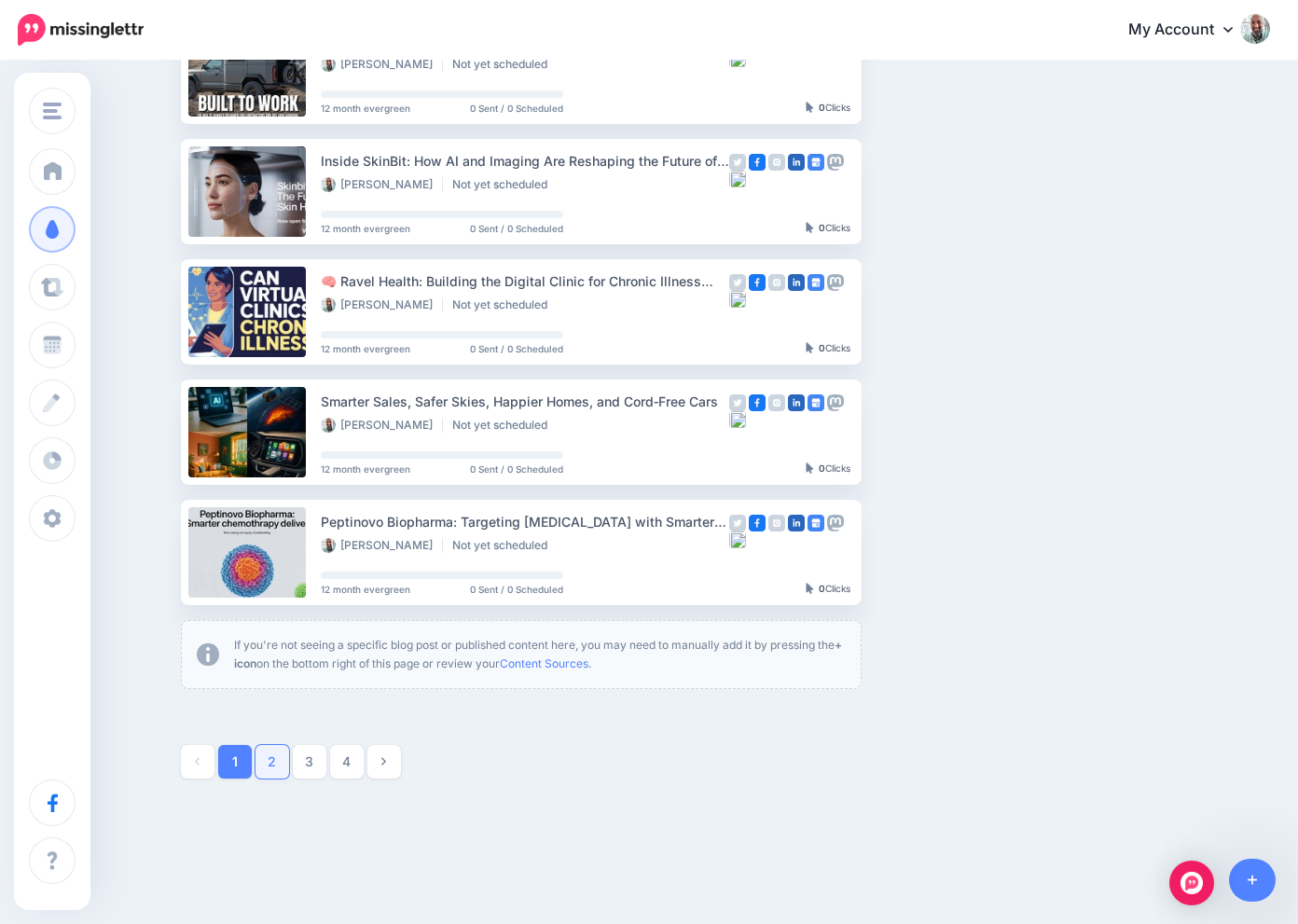
click at [263, 768] on link "2" at bounding box center [273, 762] width 34 height 34
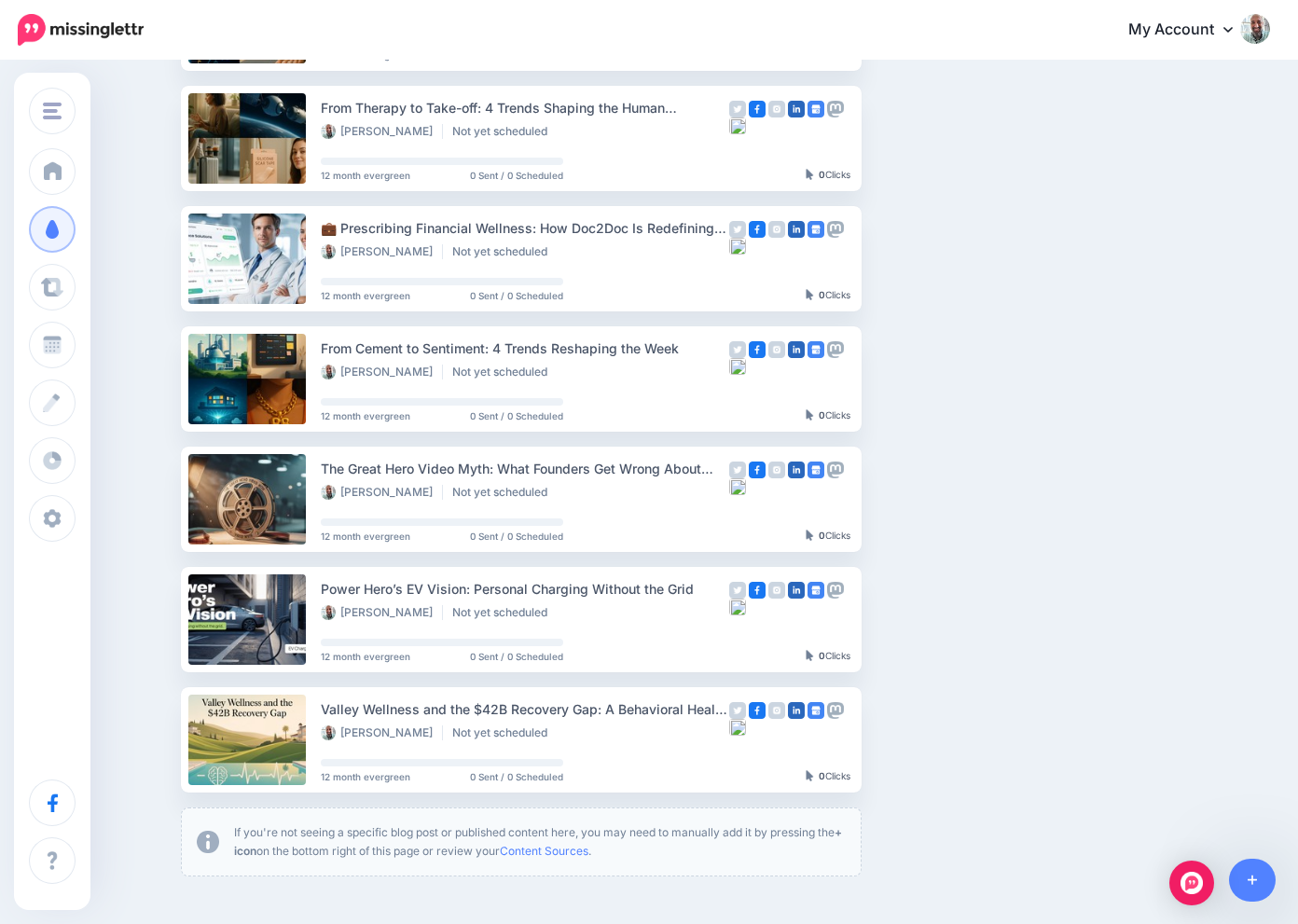
scroll to position [872, 0]
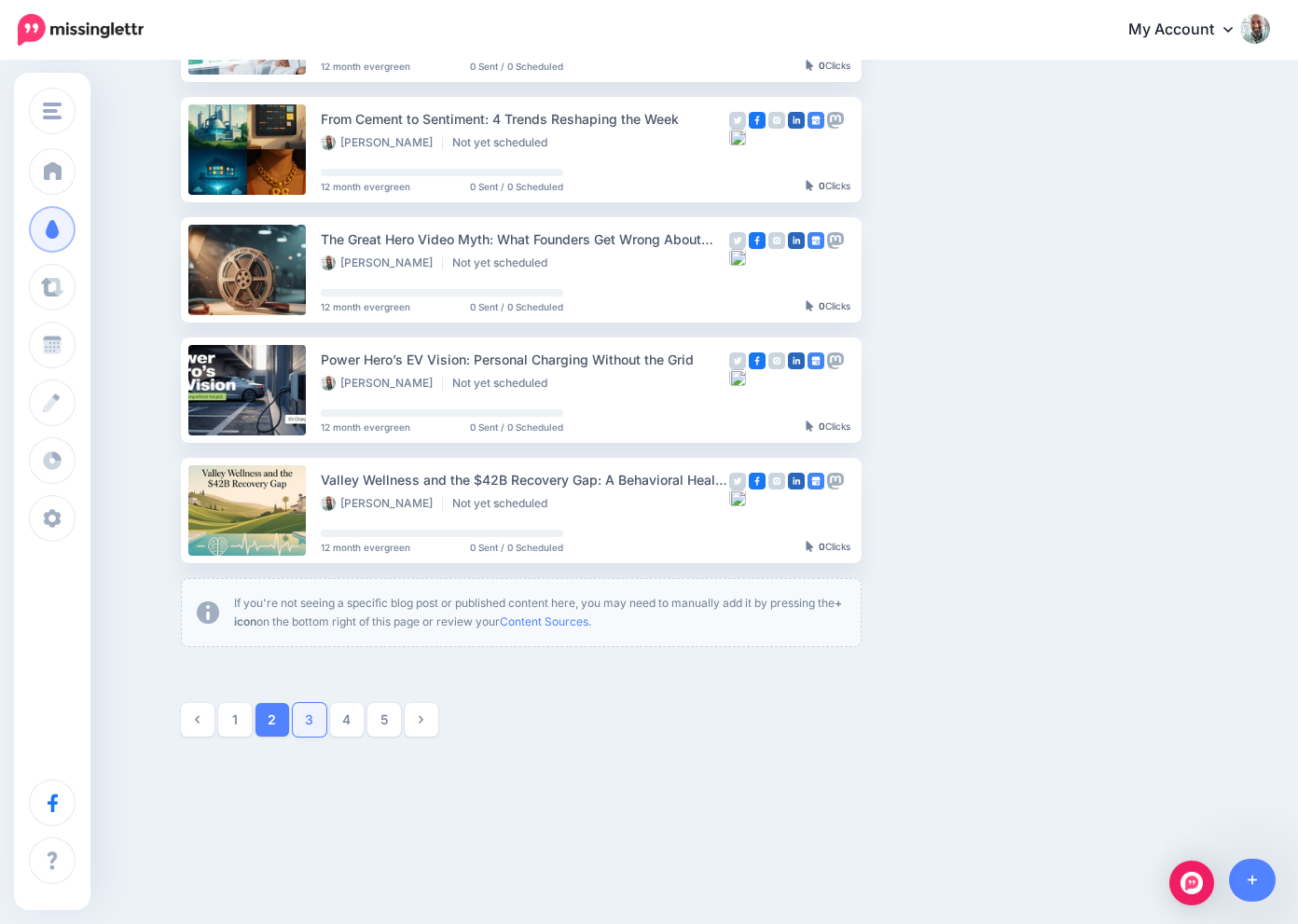
click at [311, 716] on link "3" at bounding box center [310, 720] width 34 height 34
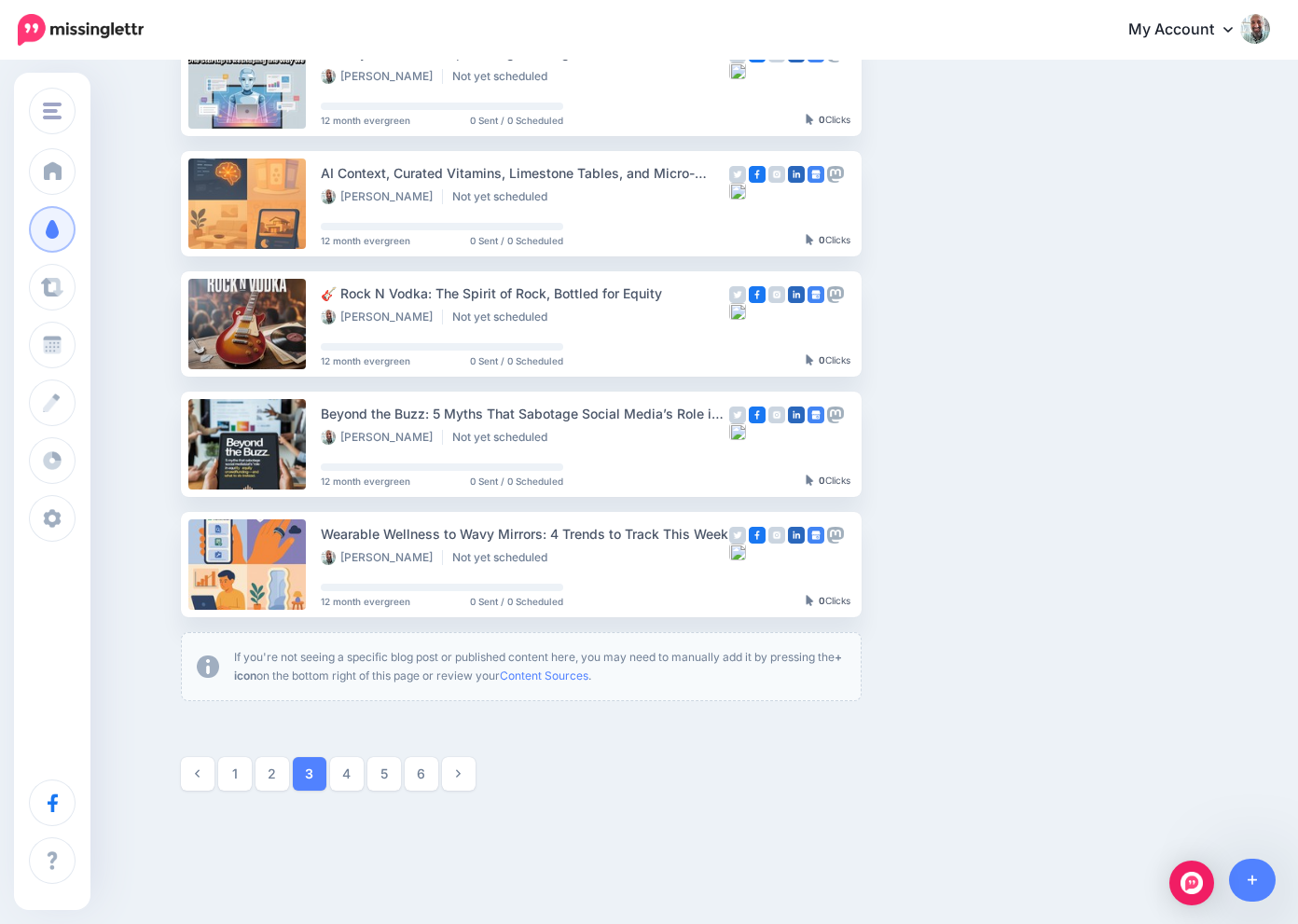
scroll to position [816, 0]
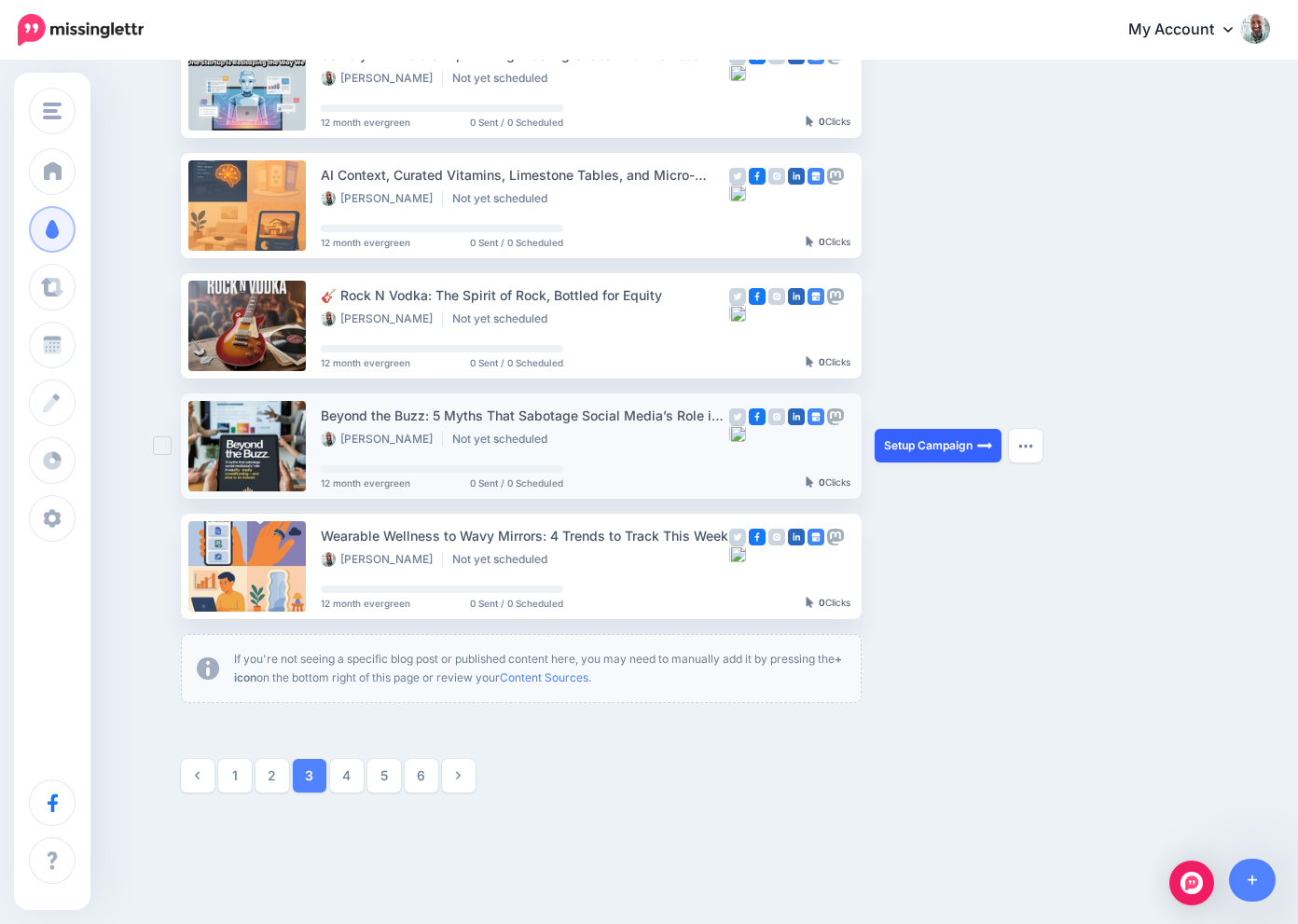
click at [912, 448] on link "Setup Campaign" at bounding box center [938, 446] width 127 height 34
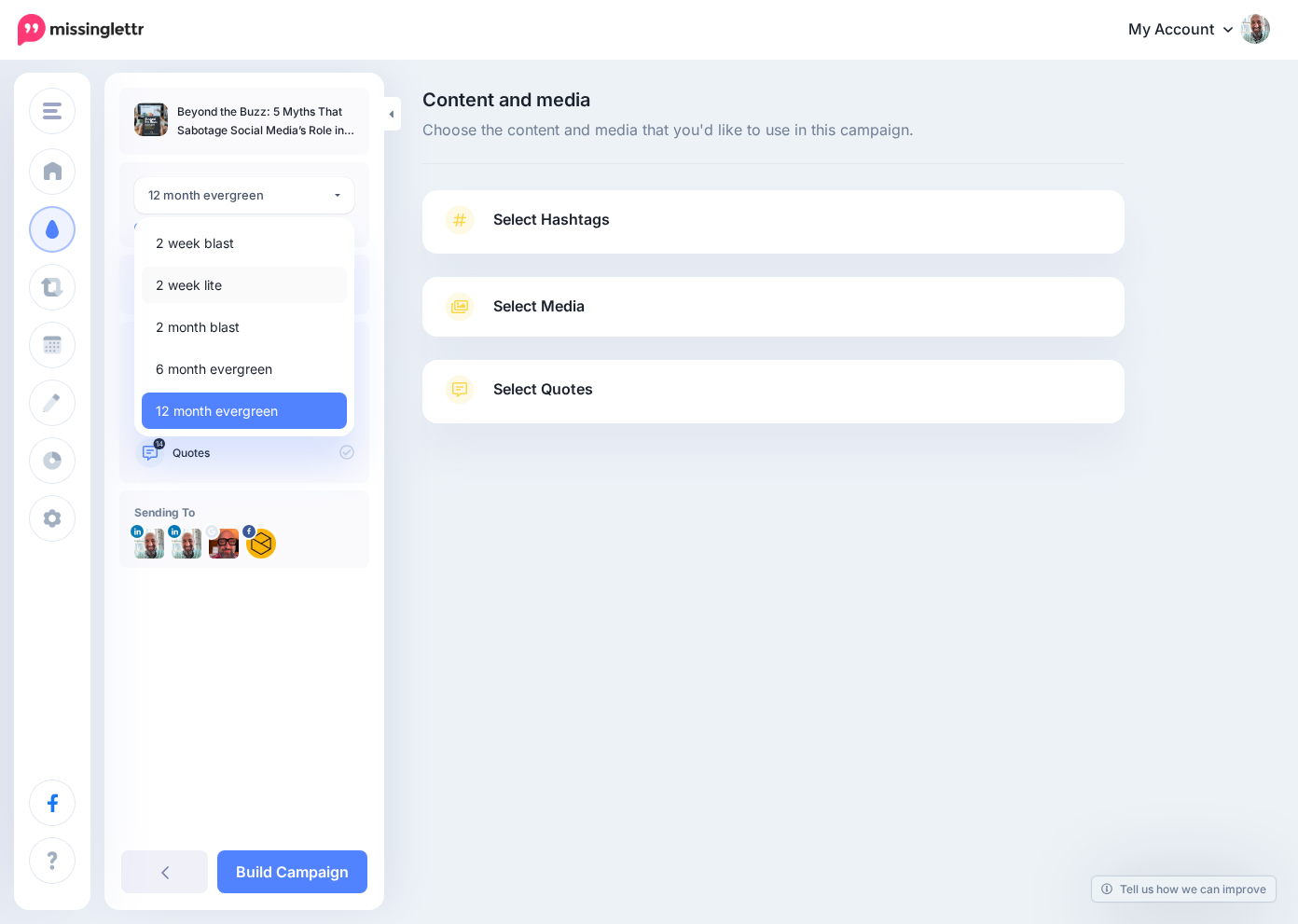
click at [201, 277] on span "2 week lite" at bounding box center [189, 285] width 66 height 22
select select "******"
